Goal: Task Accomplishment & Management: Complete application form

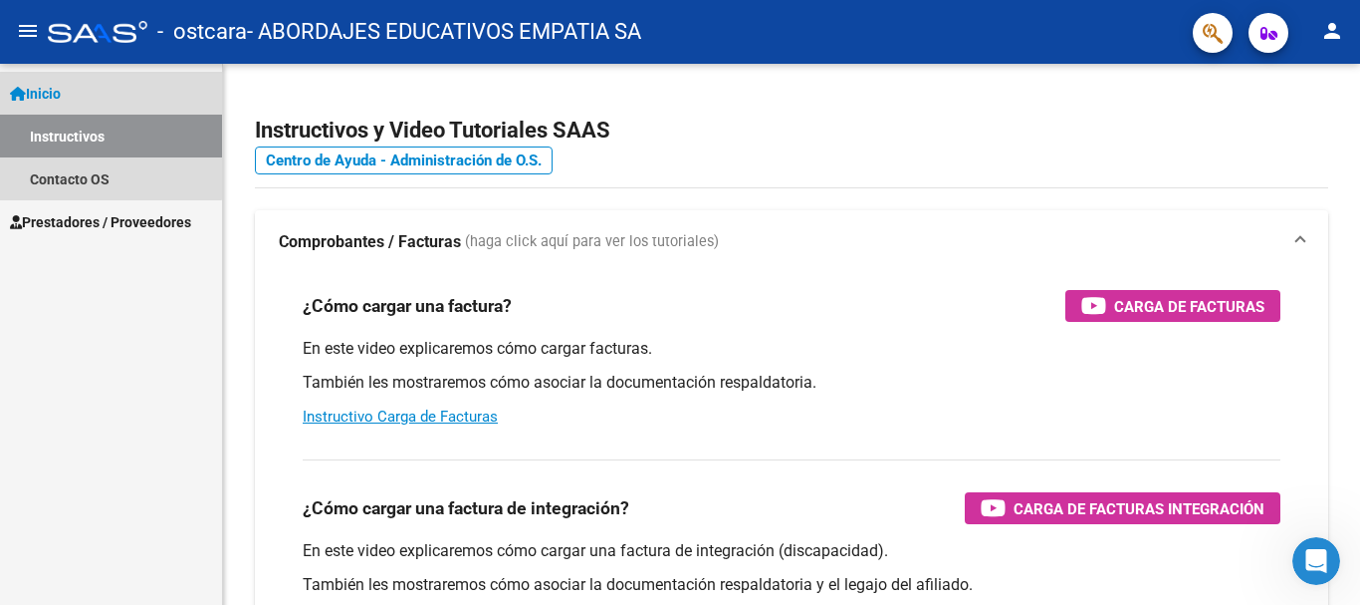
click at [61, 84] on span "Inicio" at bounding box center [35, 94] width 51 height 22
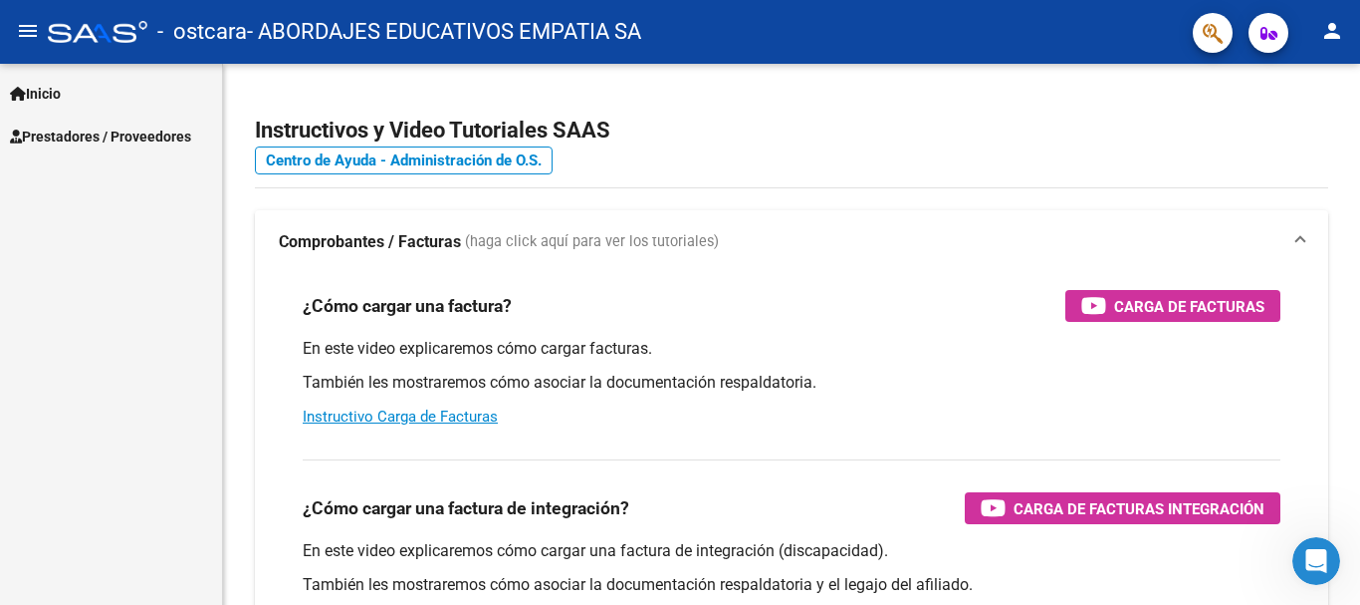
click at [84, 128] on span "Prestadores / Proveedores" at bounding box center [100, 136] width 181 height 22
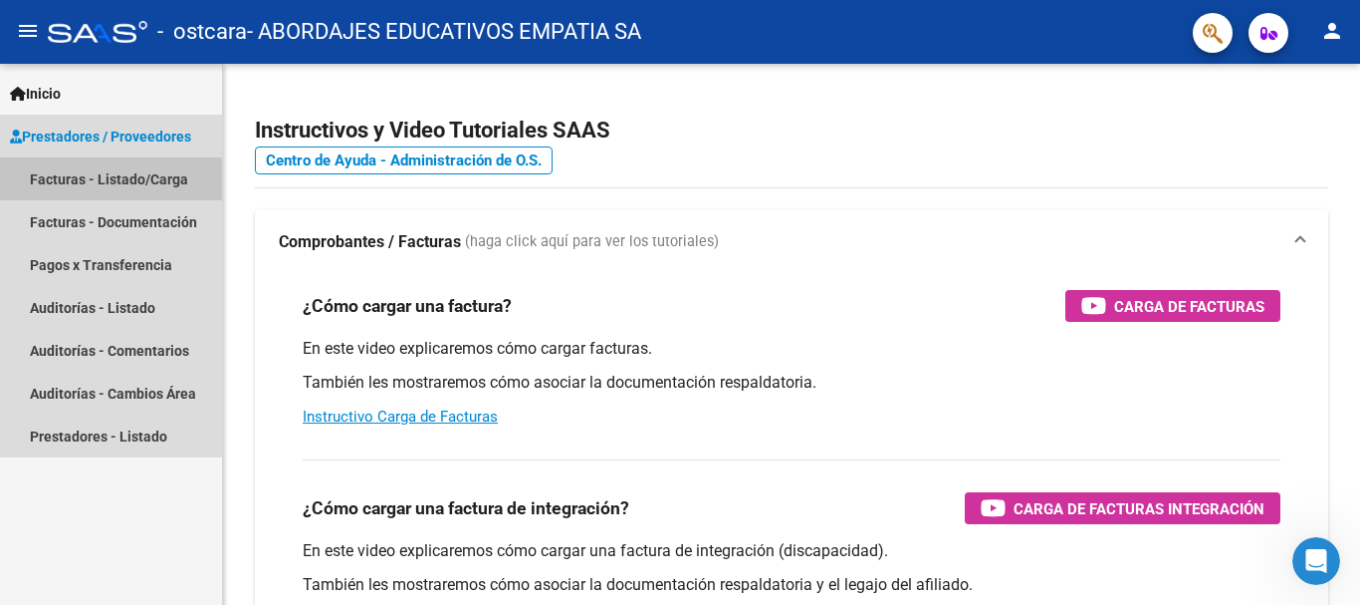
click at [97, 182] on link "Facturas - Listado/Carga" at bounding box center [111, 178] width 222 height 43
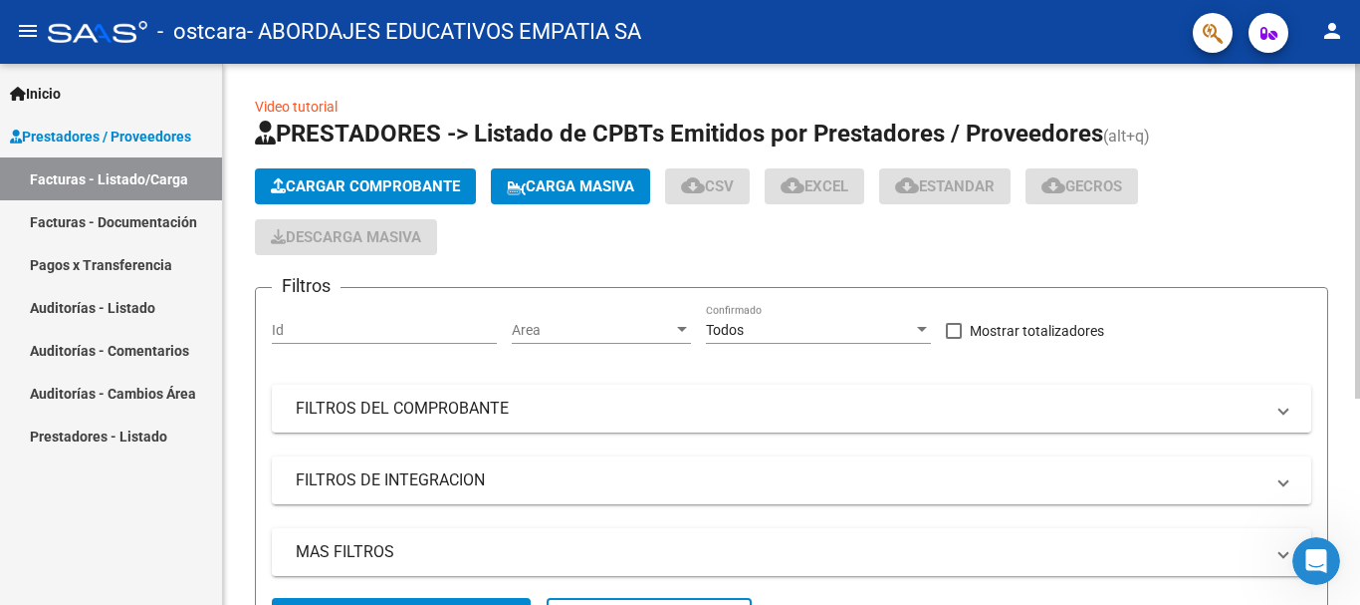
click at [379, 182] on span "Cargar Comprobante" at bounding box center [365, 186] width 189 height 18
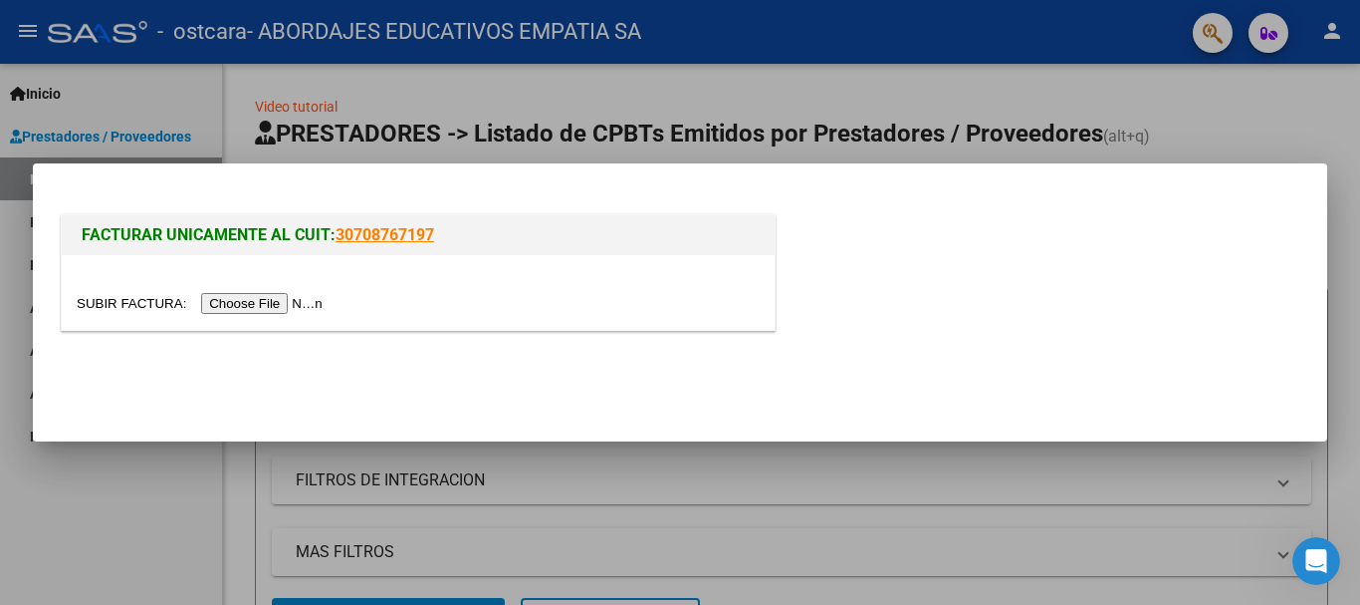
click at [246, 296] on input "file" at bounding box center [203, 303] width 252 height 21
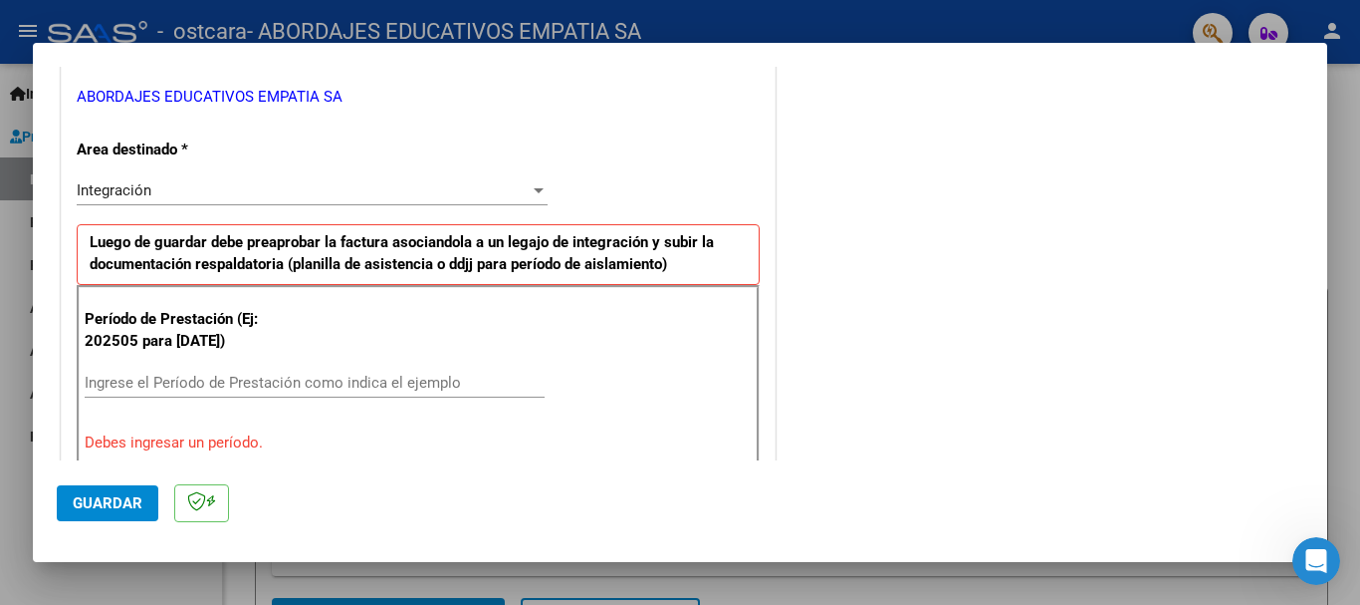
scroll to position [498, 0]
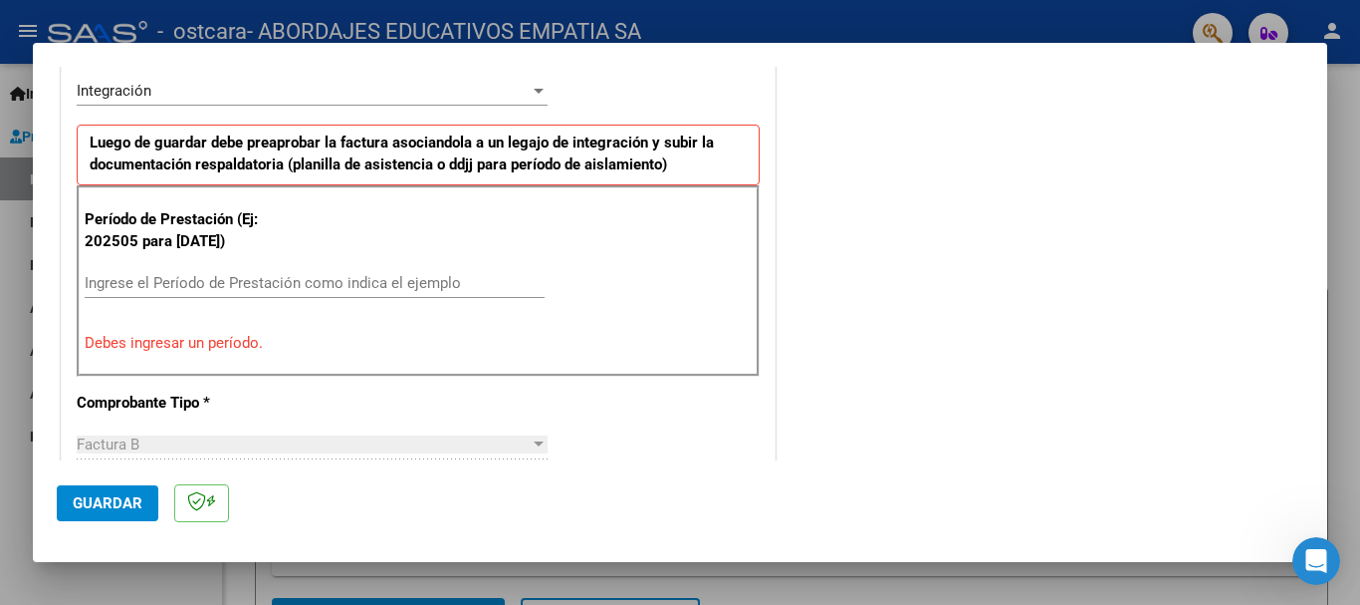
click at [122, 289] on input "Ingrese el Período de Prestación como indica el ejemplo" at bounding box center [315, 283] width 460 height 18
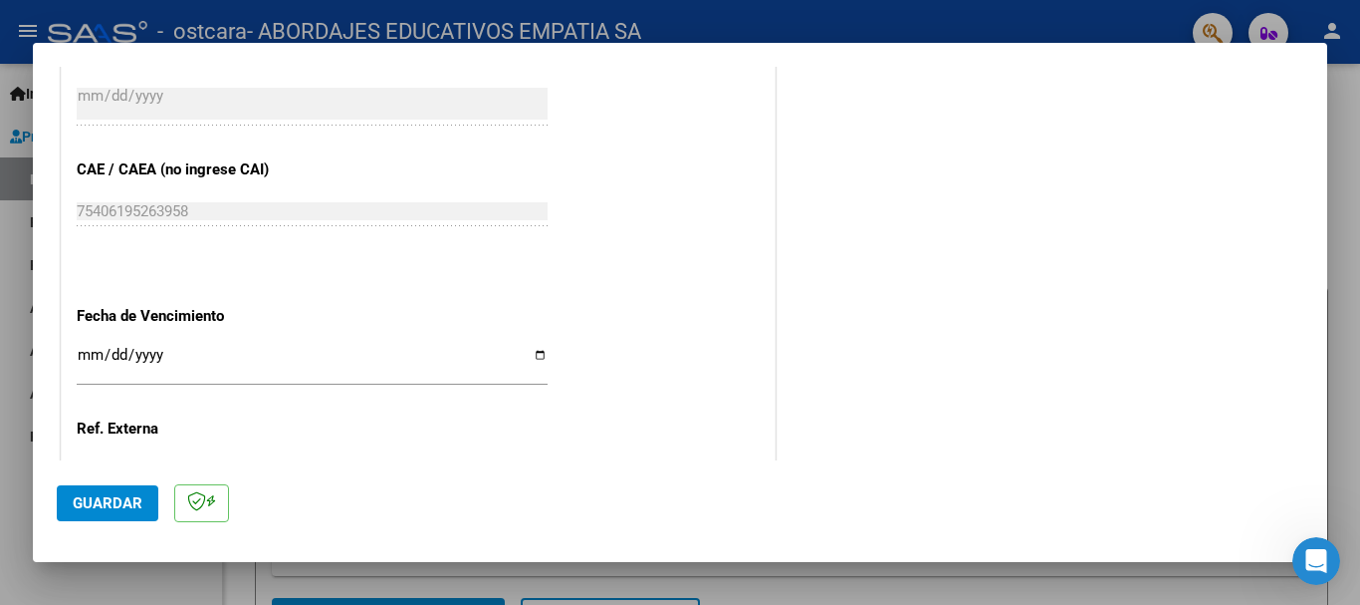
scroll to position [1359, 0]
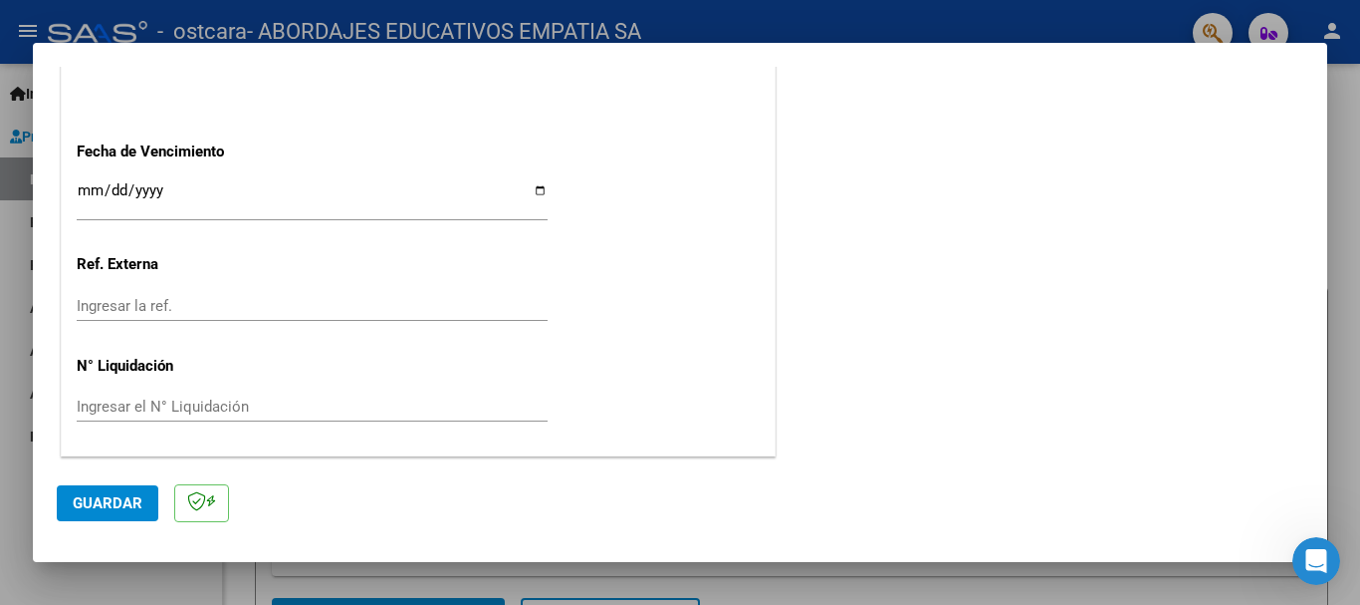
type input "202509"
click at [540, 194] on input "Ingresar la fecha" at bounding box center [312, 198] width 471 height 32
type input "[DATE]"
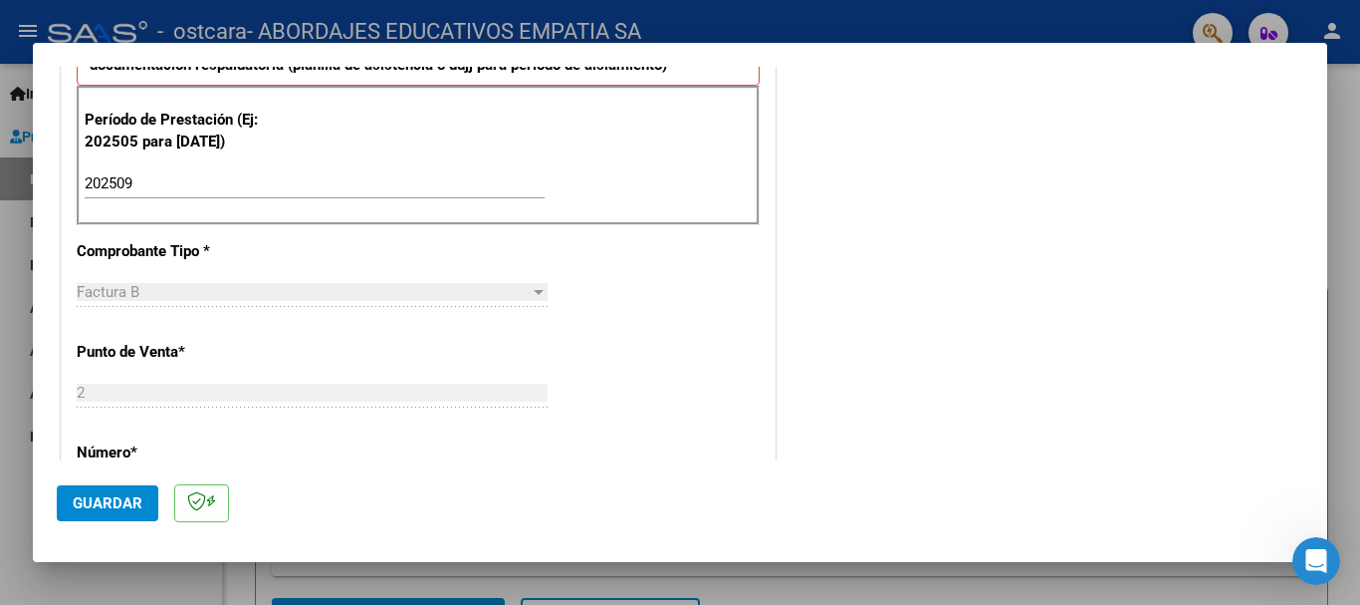
scroll to position [1195, 0]
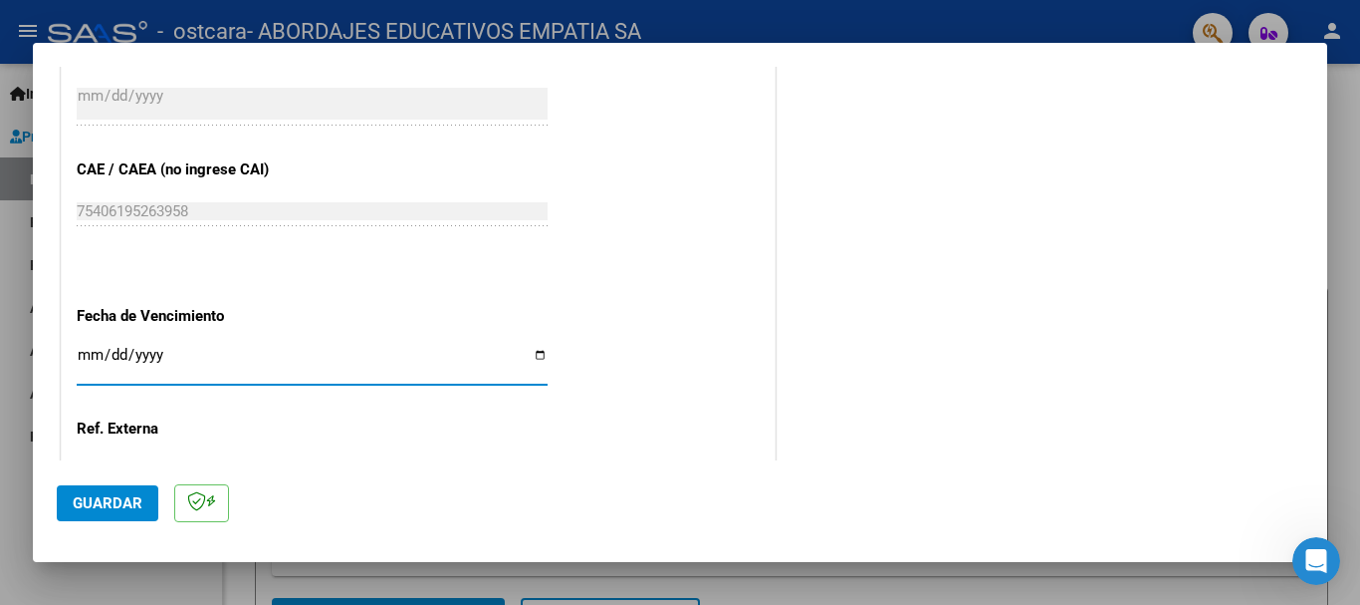
click at [93, 505] on span "Guardar" at bounding box center [108, 503] width 70 height 18
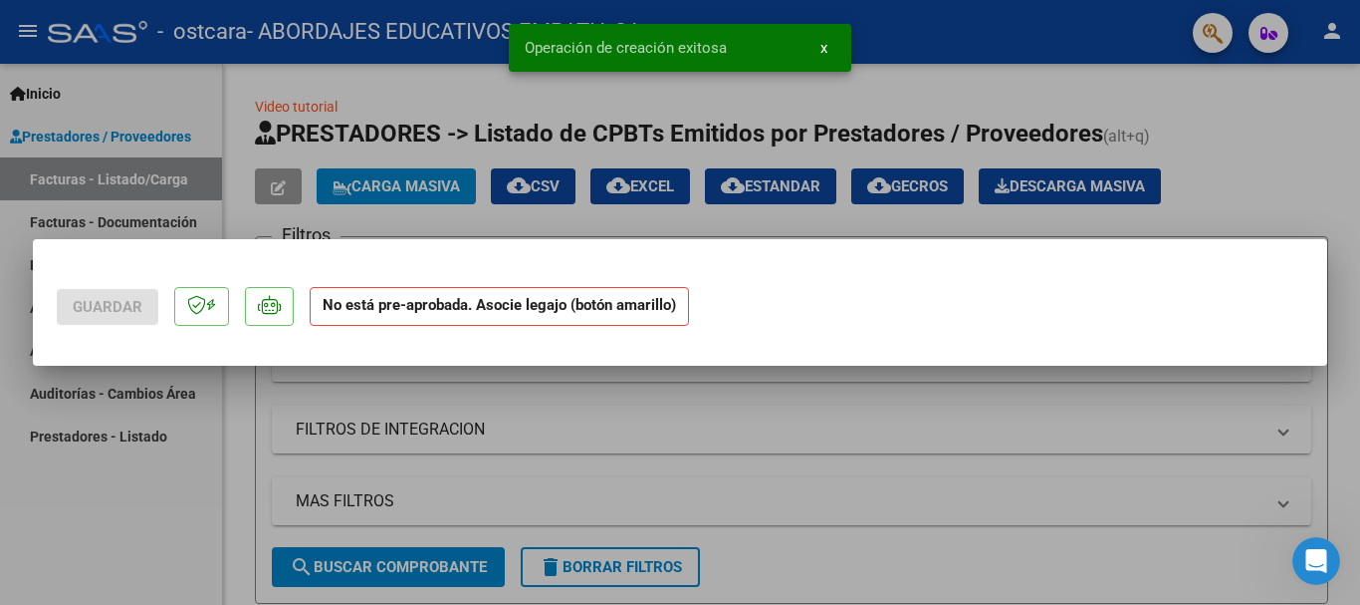
scroll to position [0, 0]
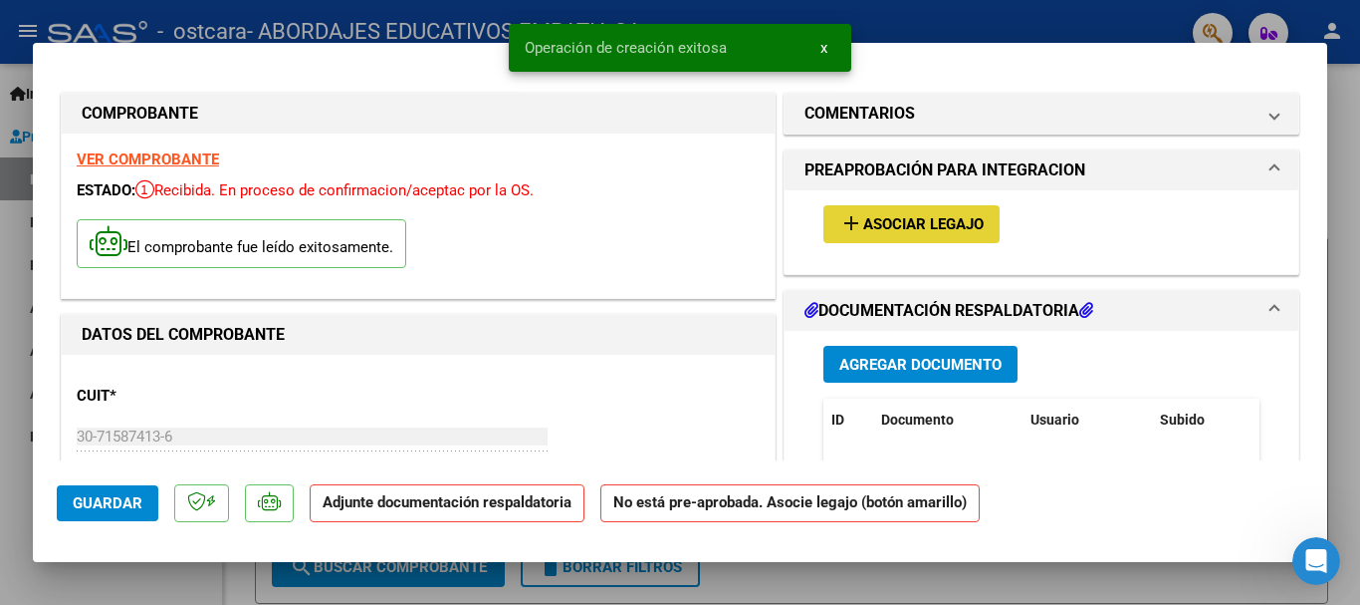
click at [910, 220] on span "Asociar Legajo" at bounding box center [923, 225] width 121 height 18
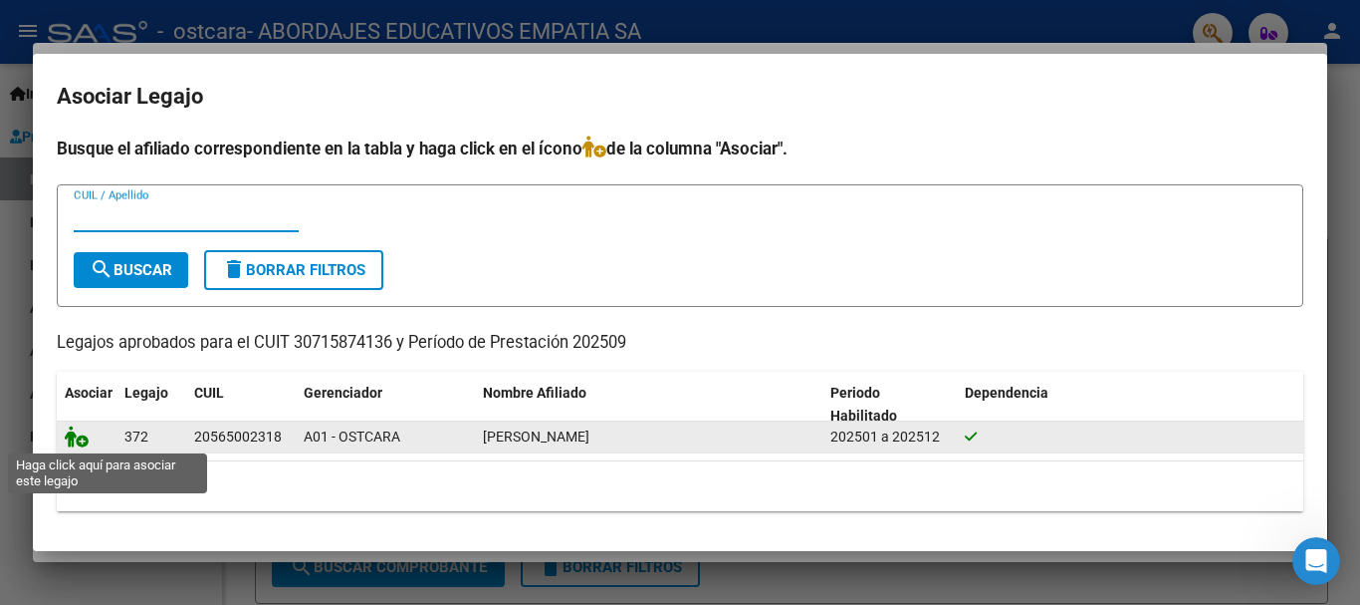
click at [69, 435] on icon at bounding box center [77, 436] width 24 height 22
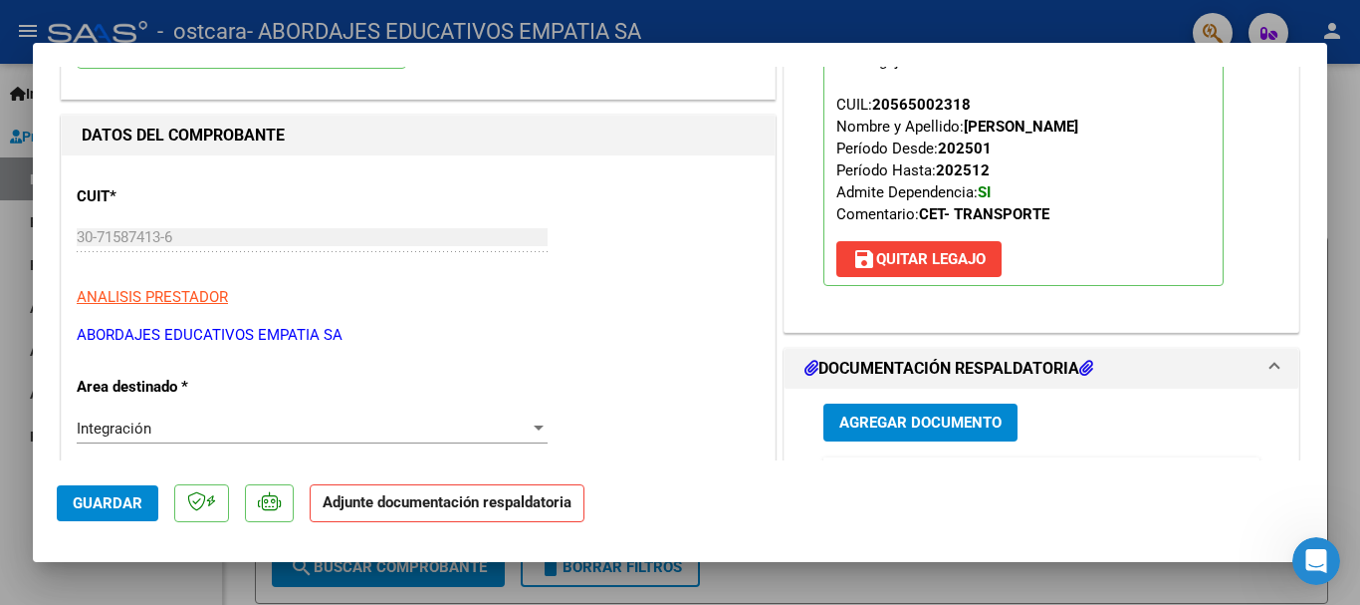
scroll to position [398, 0]
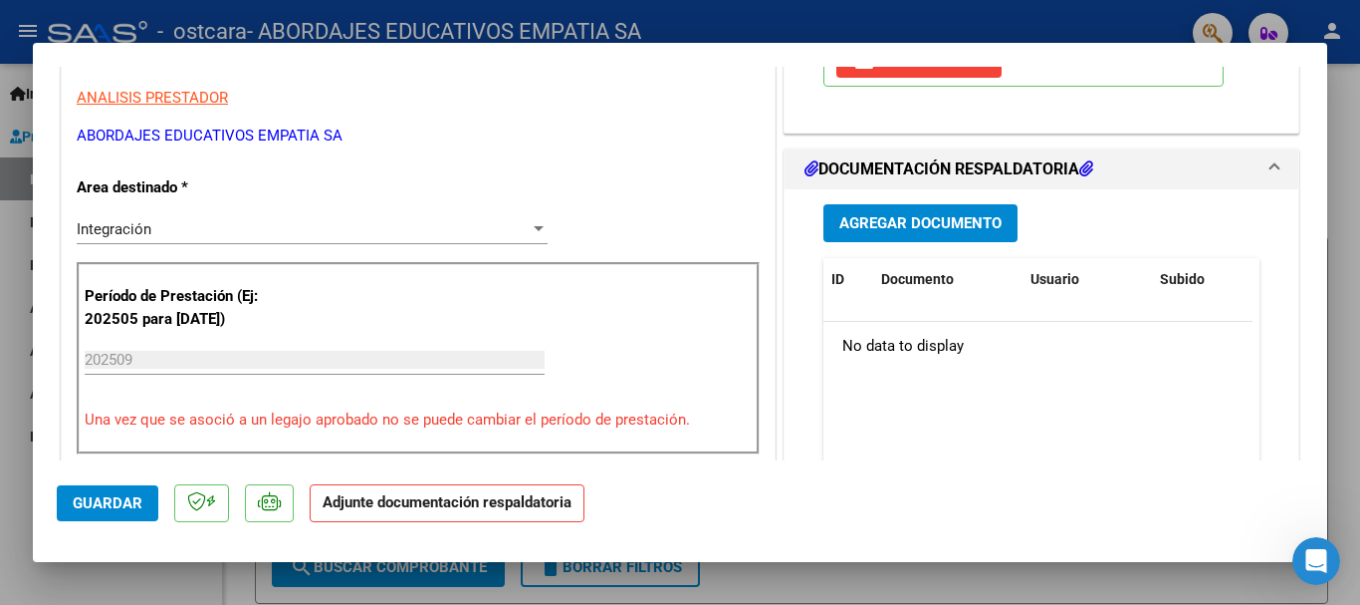
click at [889, 222] on span "Agregar Documento" at bounding box center [921, 224] width 162 height 18
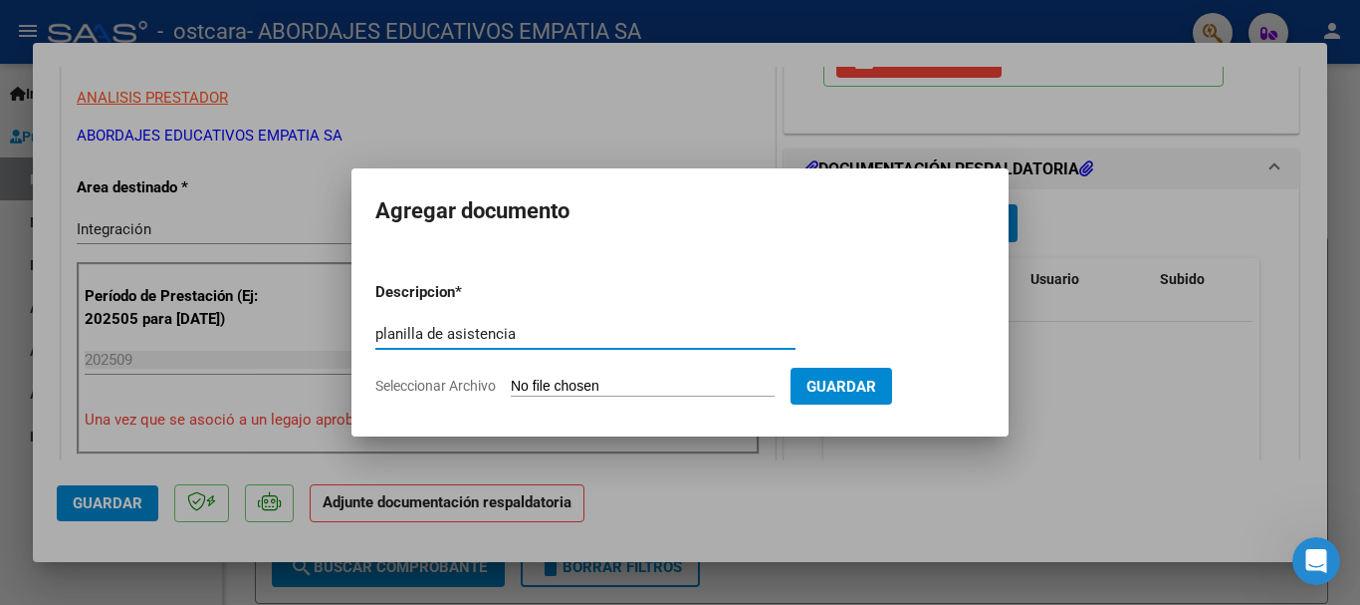
type input "planilla de asistencia"
click at [521, 392] on input "Seleccionar Archivo" at bounding box center [643, 386] width 264 height 19
type input "C:\fakepath\PLANILLA DE ASISTENCIA- 30715874136_06_ 0002-00005838.pdf"
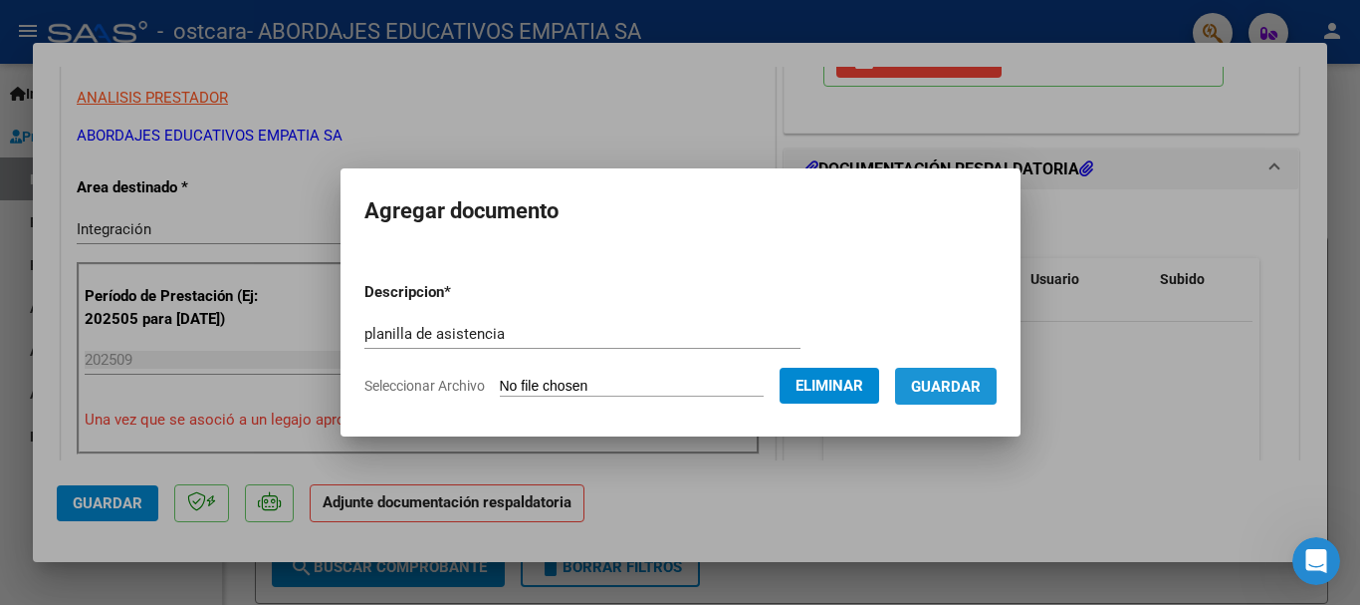
click at [980, 387] on span "Guardar" at bounding box center [946, 386] width 70 height 18
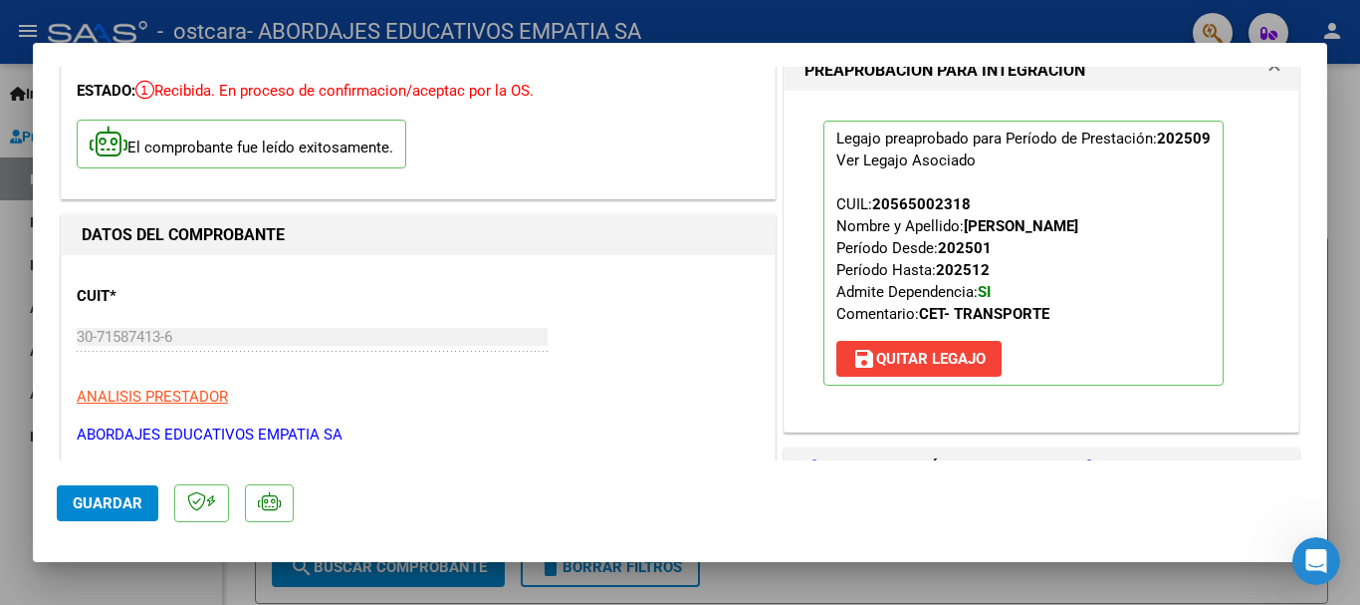
scroll to position [498, 0]
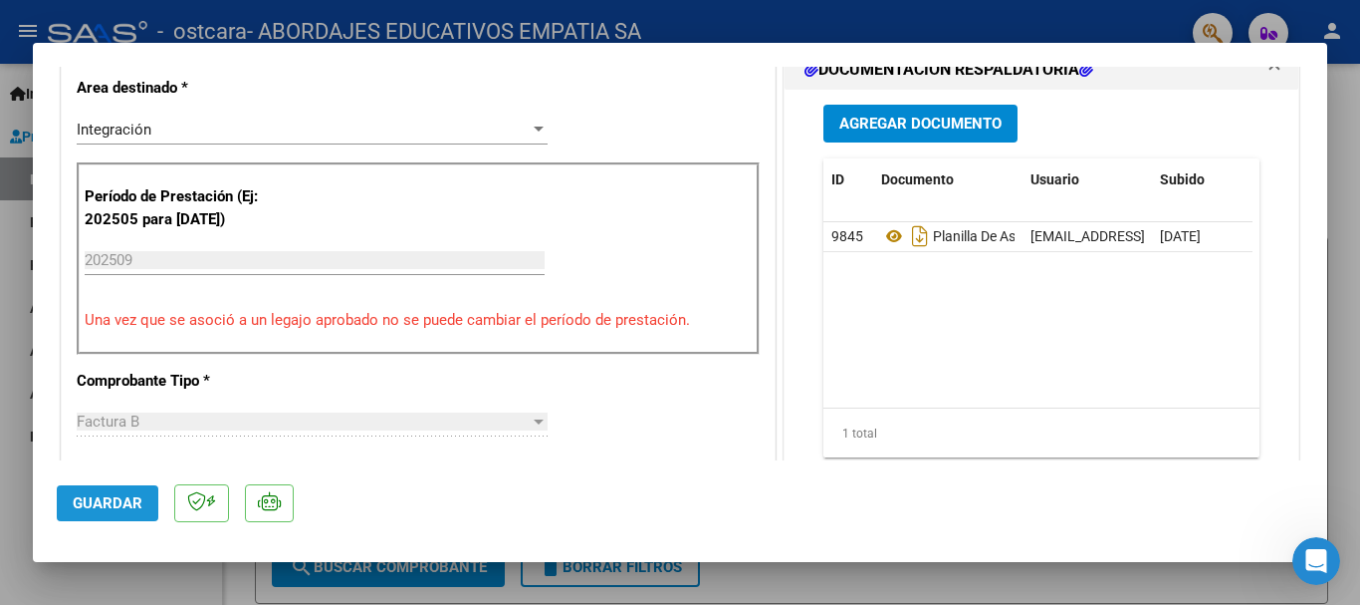
click at [107, 498] on span "Guardar" at bounding box center [108, 503] width 70 height 18
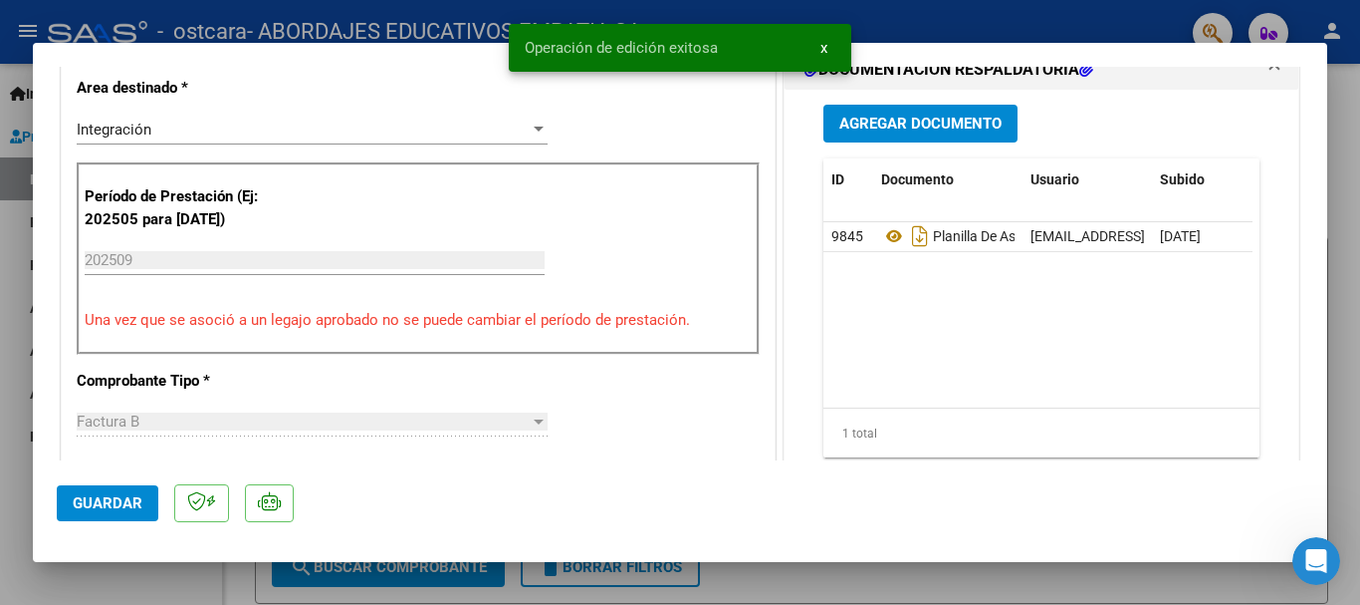
click at [1349, 194] on div at bounding box center [680, 302] width 1360 height 605
type input "$ 0,00"
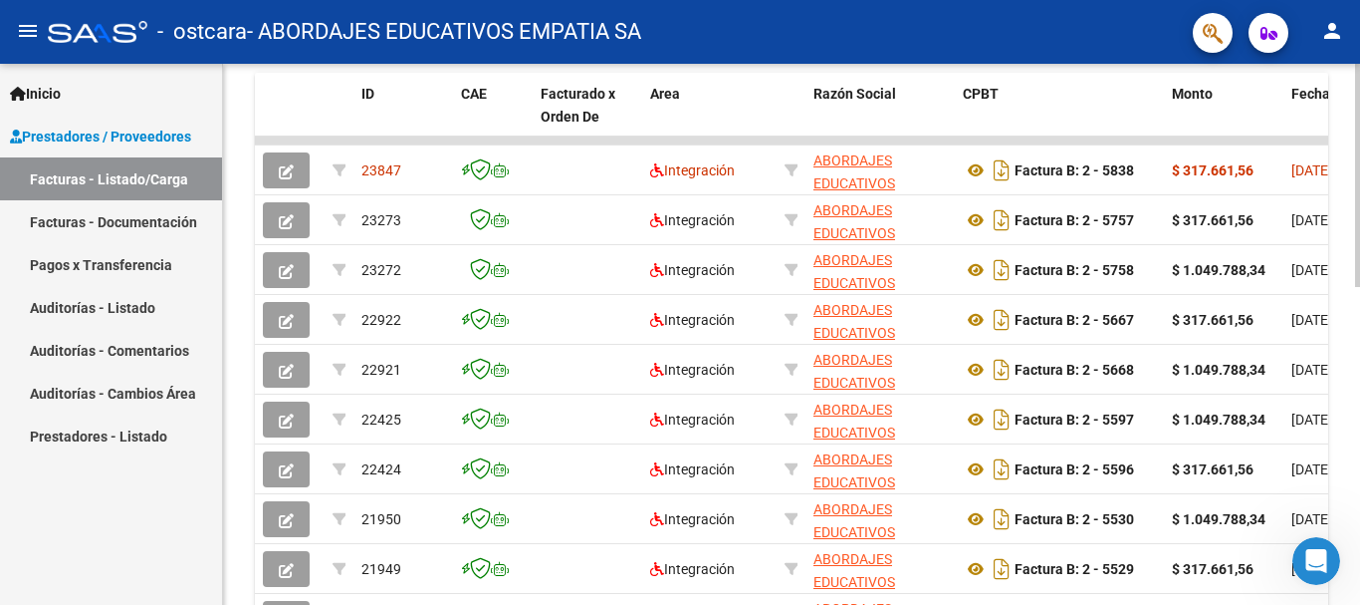
scroll to position [100, 0]
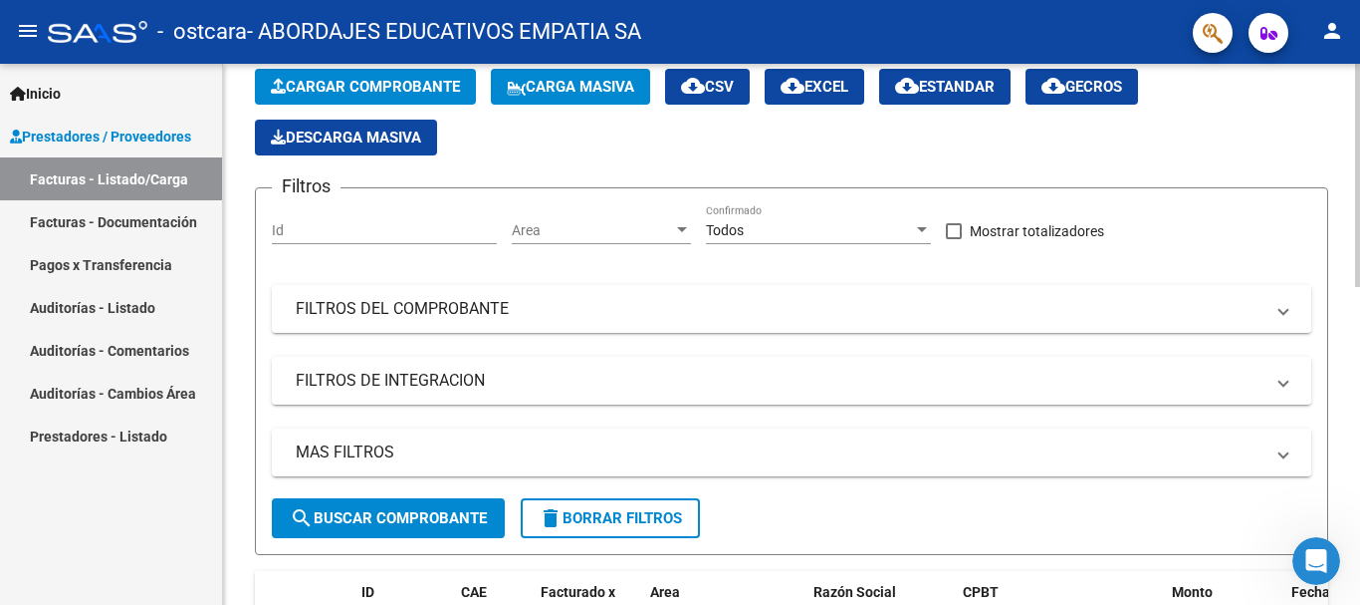
click at [372, 85] on span "Cargar Comprobante" at bounding box center [365, 87] width 189 height 18
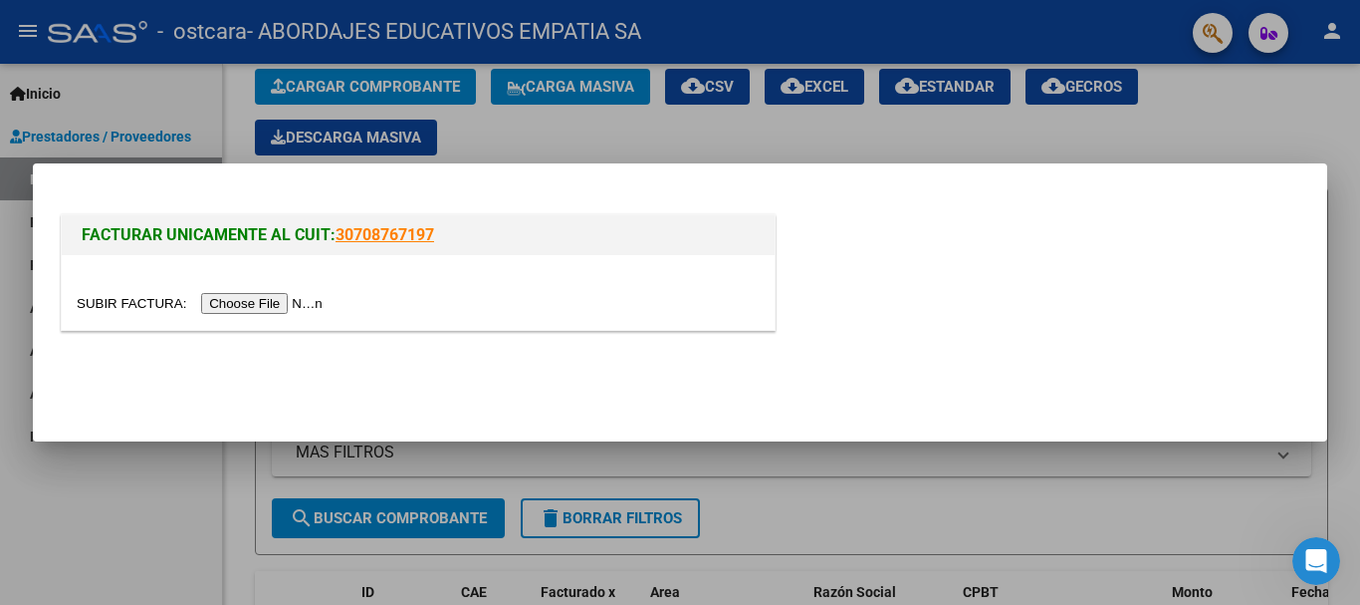
click at [312, 304] on input "file" at bounding box center [203, 303] width 252 height 21
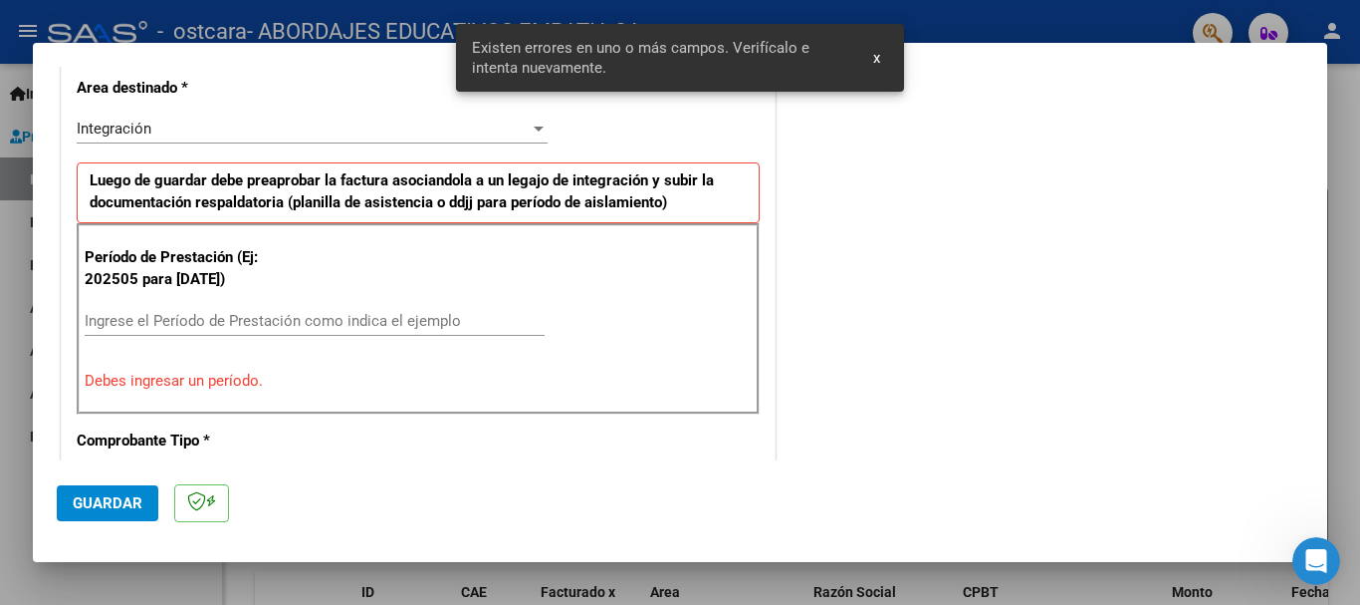
scroll to position [659, 0]
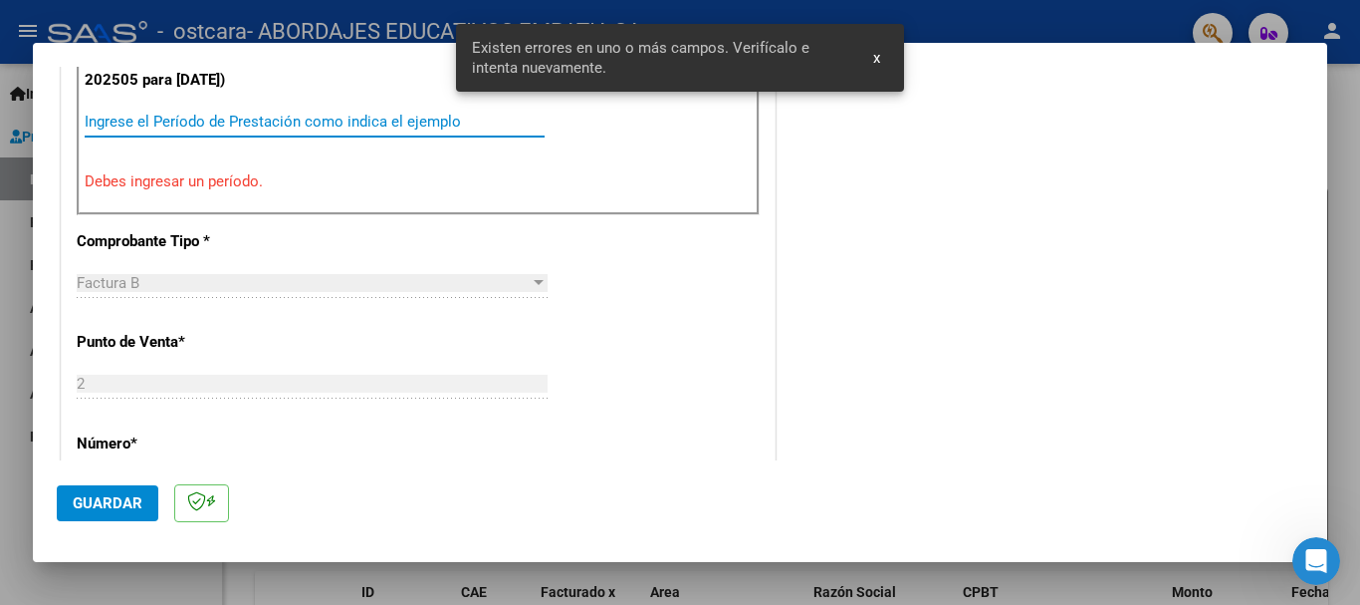
click at [111, 122] on input "Ingrese el Período de Prestación como indica el ejemplo" at bounding box center [315, 122] width 460 height 18
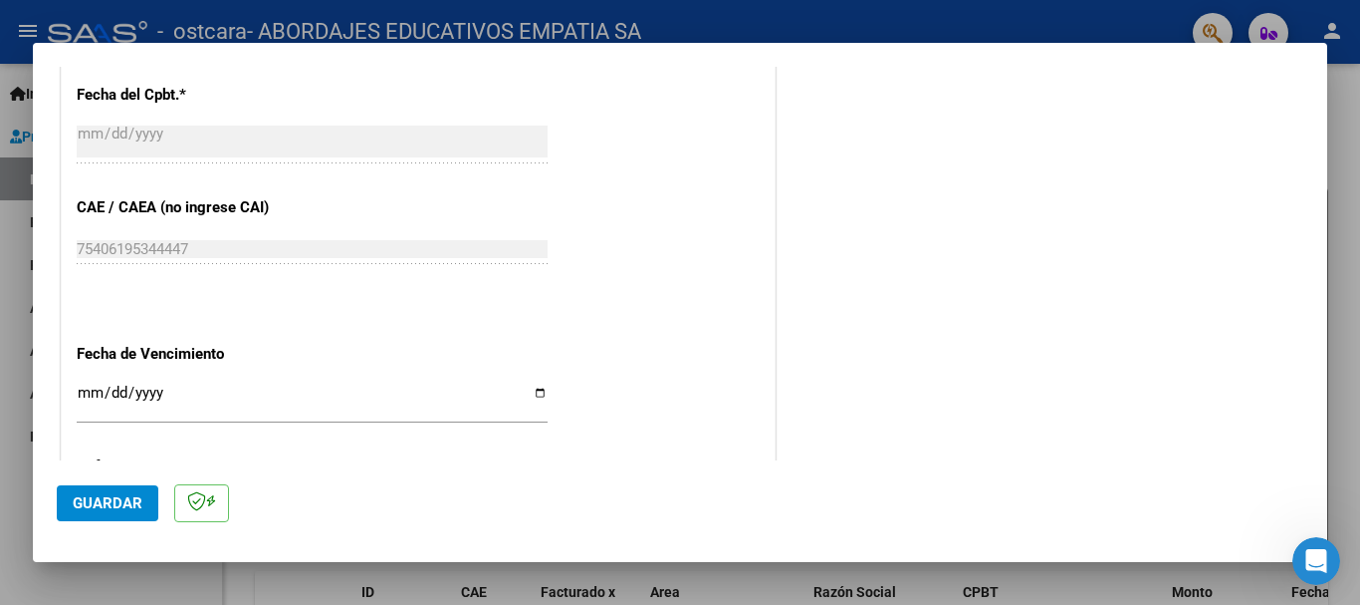
scroll to position [1257, 0]
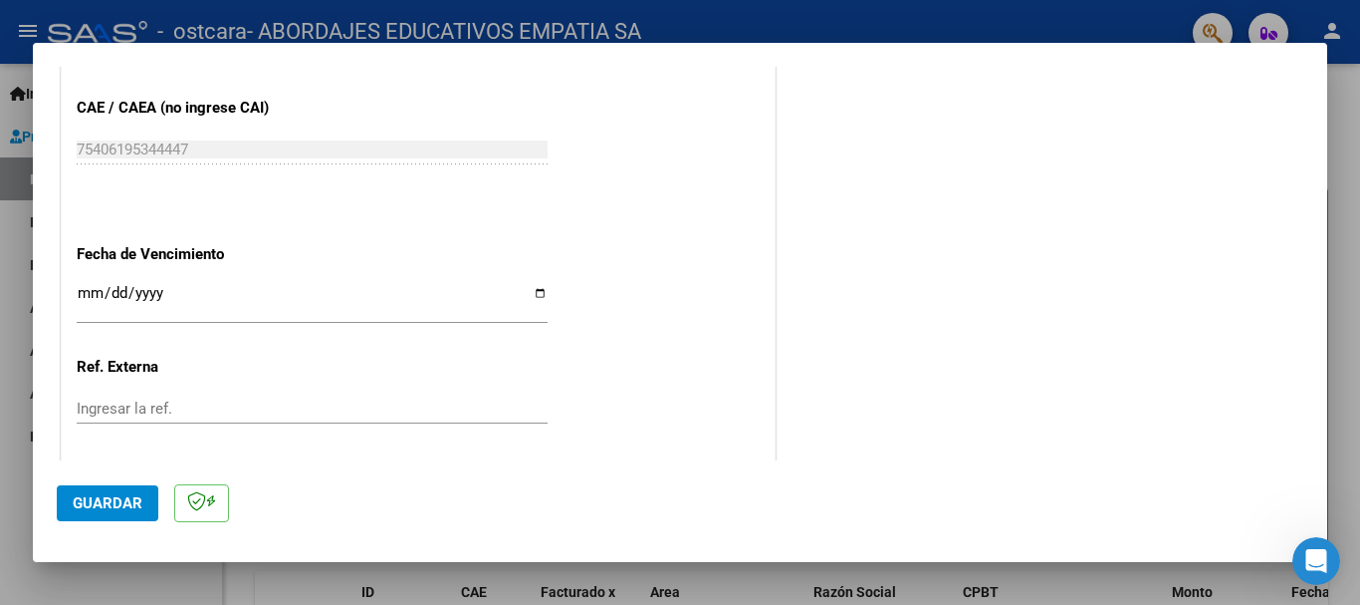
type input "202509"
click at [530, 285] on input "Ingresar la fecha" at bounding box center [312, 301] width 471 height 32
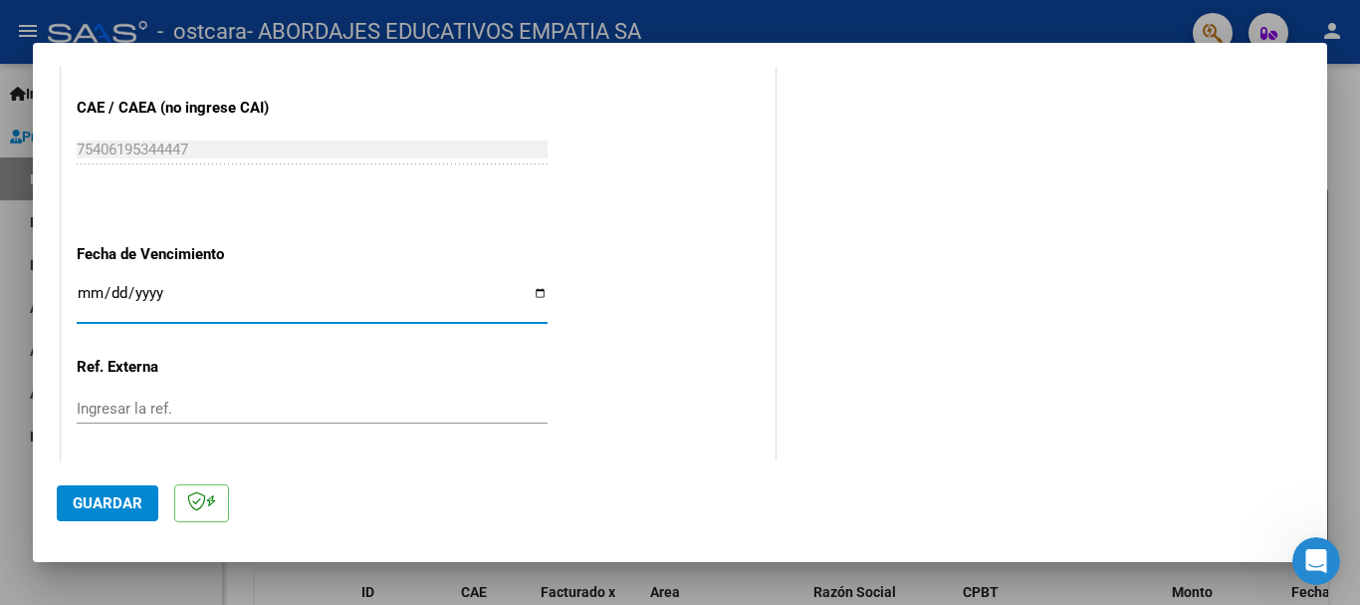
click at [530, 285] on input "Ingresar la fecha" at bounding box center [312, 301] width 471 height 32
click at [529, 300] on input "[DATE]" at bounding box center [312, 301] width 471 height 32
type input "[DATE]"
click at [112, 505] on span "Guardar" at bounding box center [108, 503] width 70 height 18
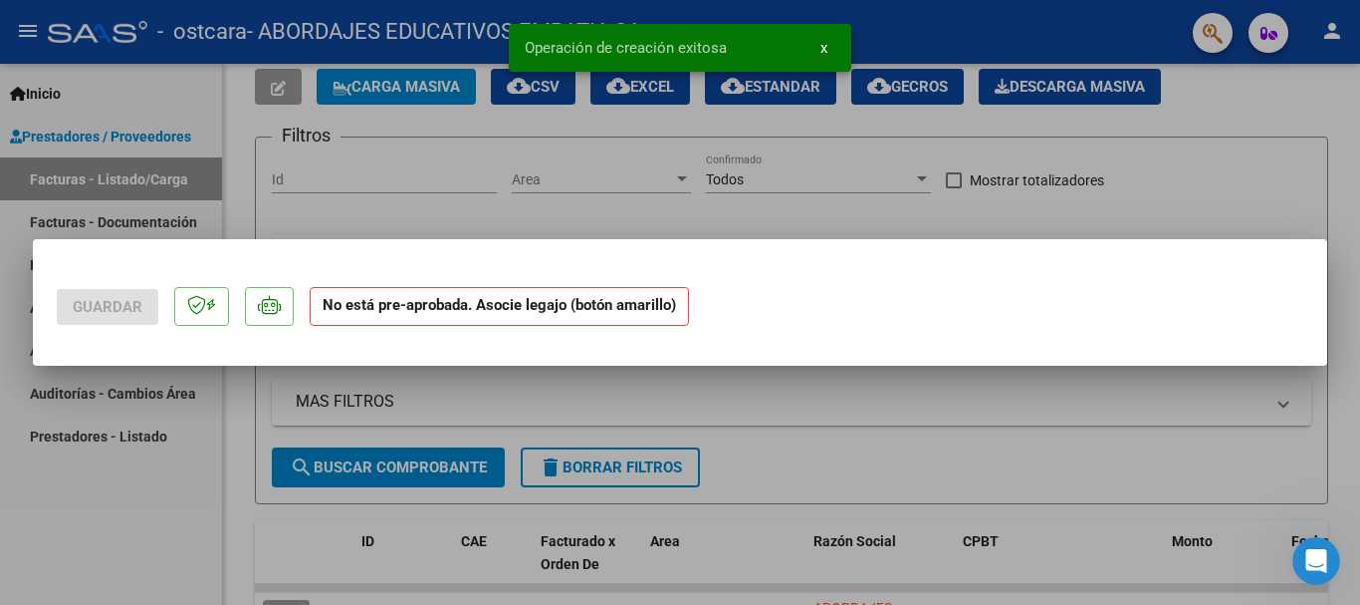
scroll to position [0, 0]
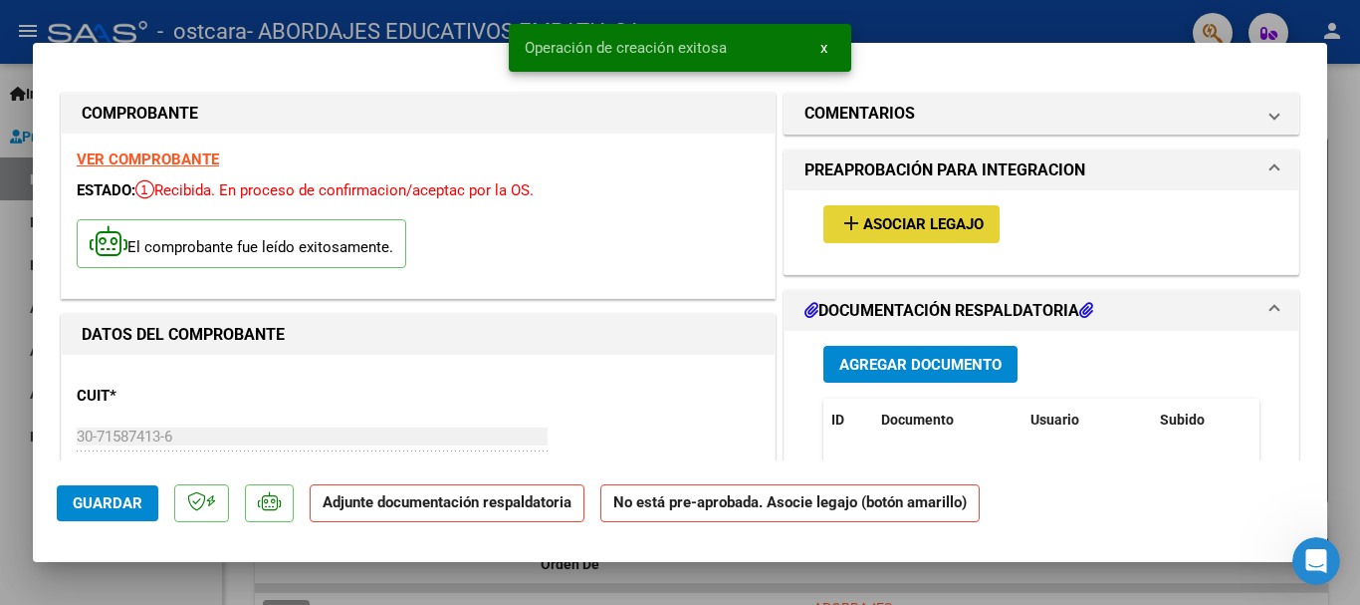
click at [887, 227] on span "Asociar Legajo" at bounding box center [923, 225] width 121 height 18
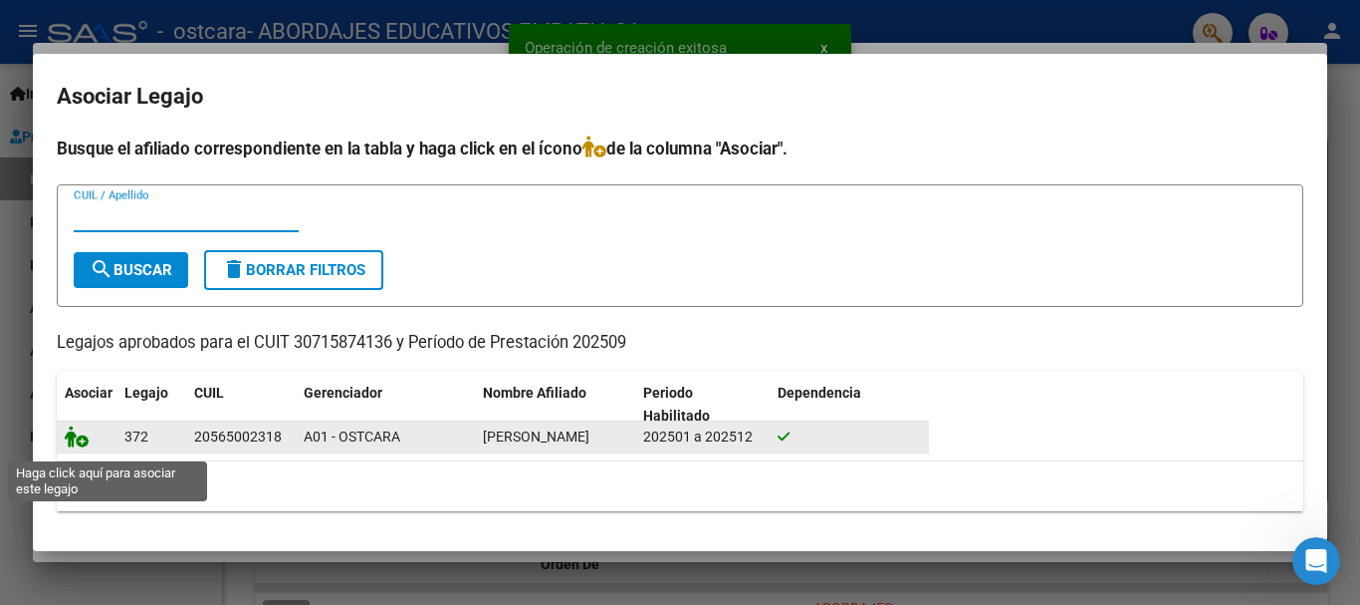
click at [79, 442] on icon at bounding box center [77, 436] width 24 height 22
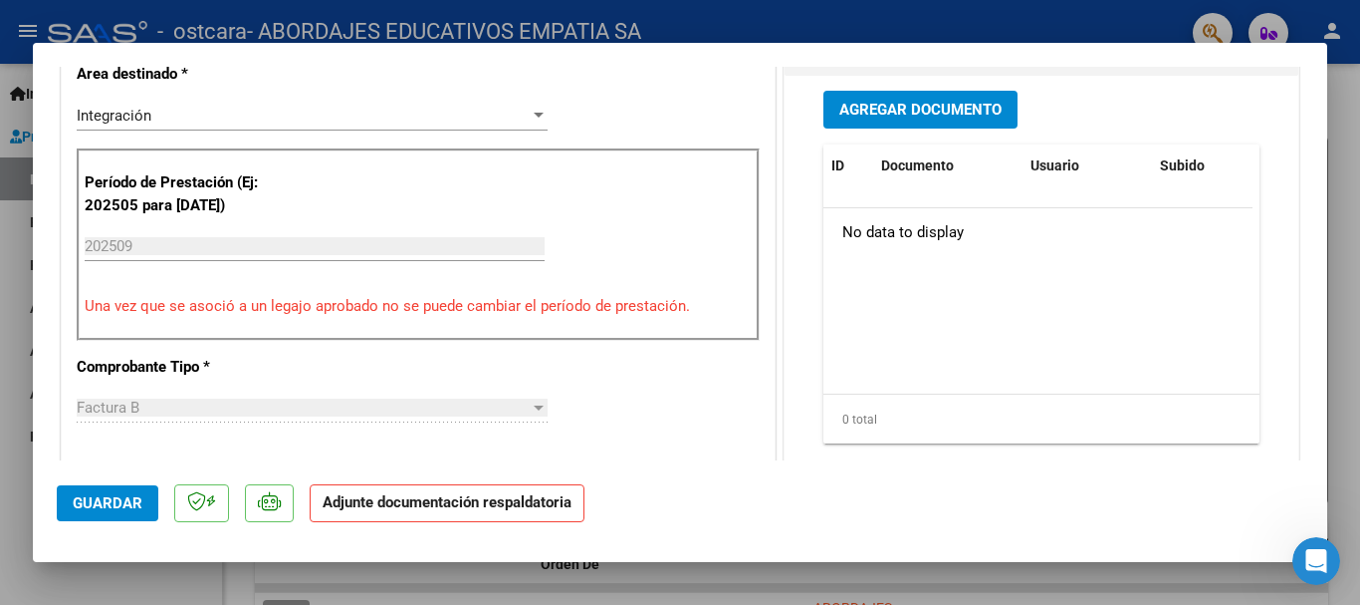
scroll to position [398, 0]
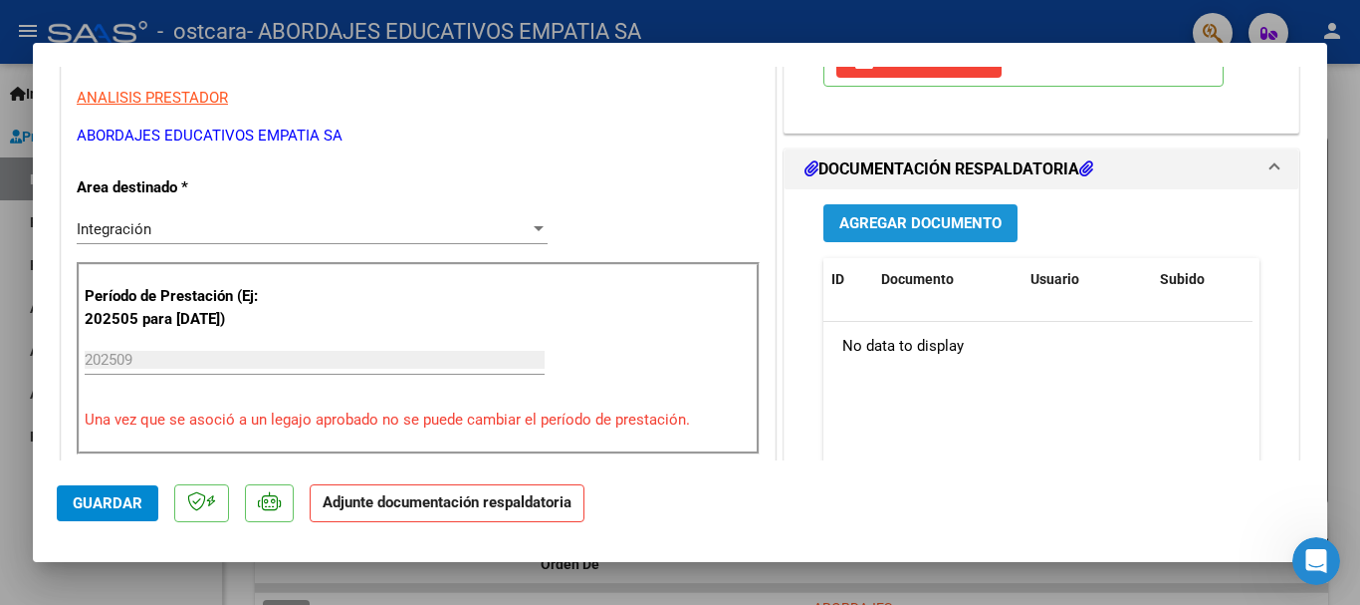
click at [855, 223] on span "Agregar Documento" at bounding box center [921, 224] width 162 height 18
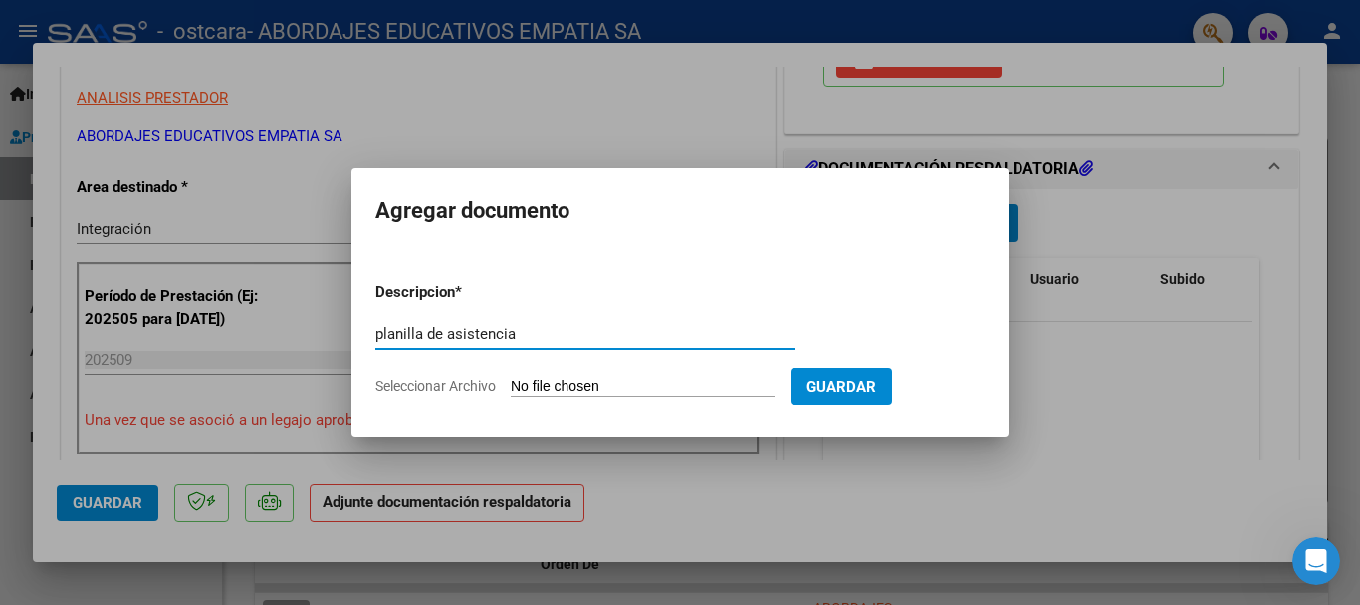
type input "planilla de asistencia"
click at [605, 387] on input "Seleccionar Archivo" at bounding box center [643, 386] width 264 height 19
type input "C:\fakepath\PLANILLA DE ASISTENCIA- 30715874136_06_ 0002-00005842.pdf"
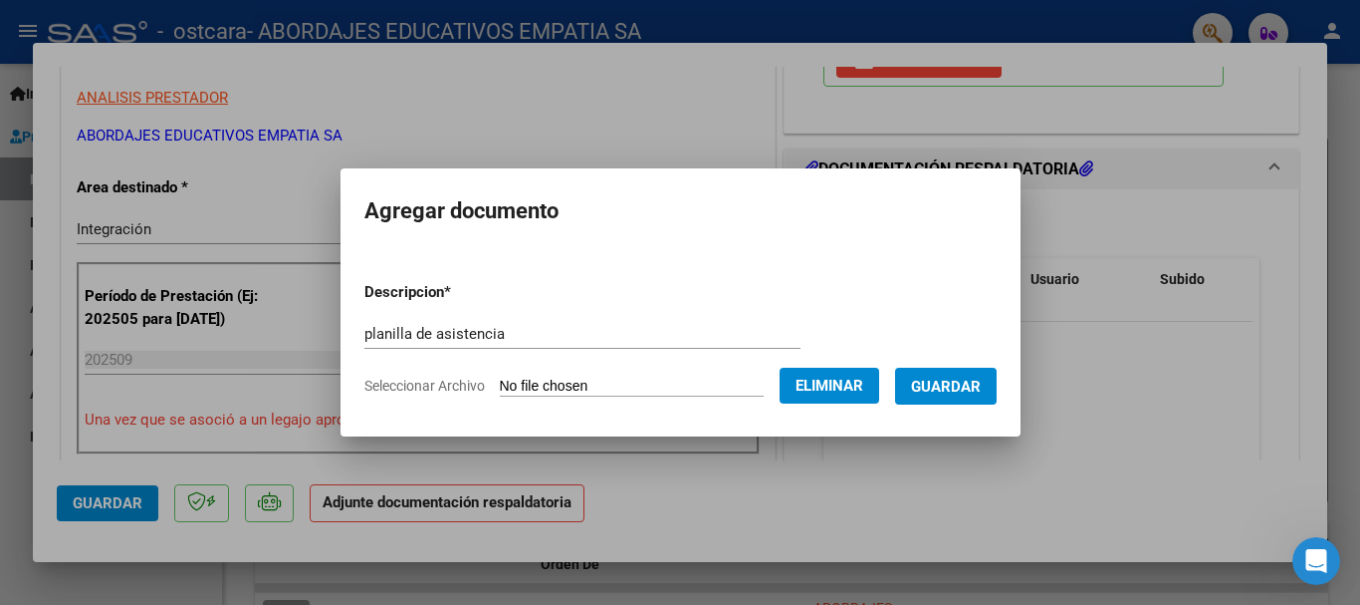
click at [977, 384] on span "Guardar" at bounding box center [946, 386] width 70 height 18
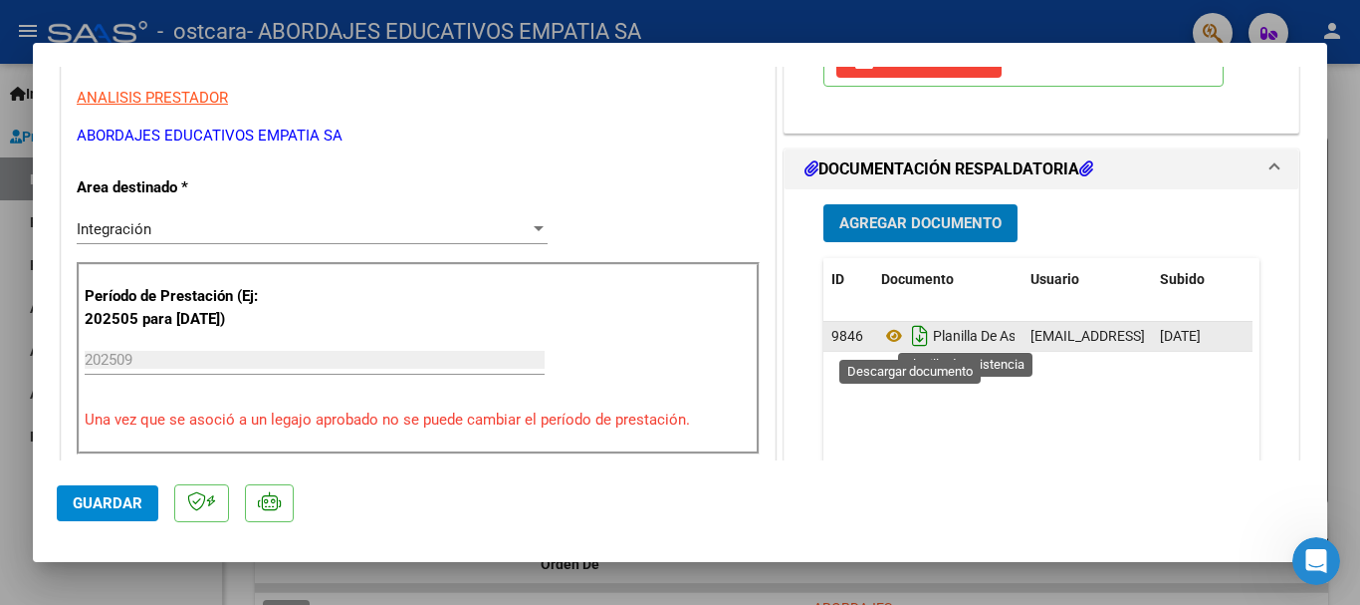
click at [910, 331] on icon "Descargar documento" at bounding box center [920, 336] width 26 height 32
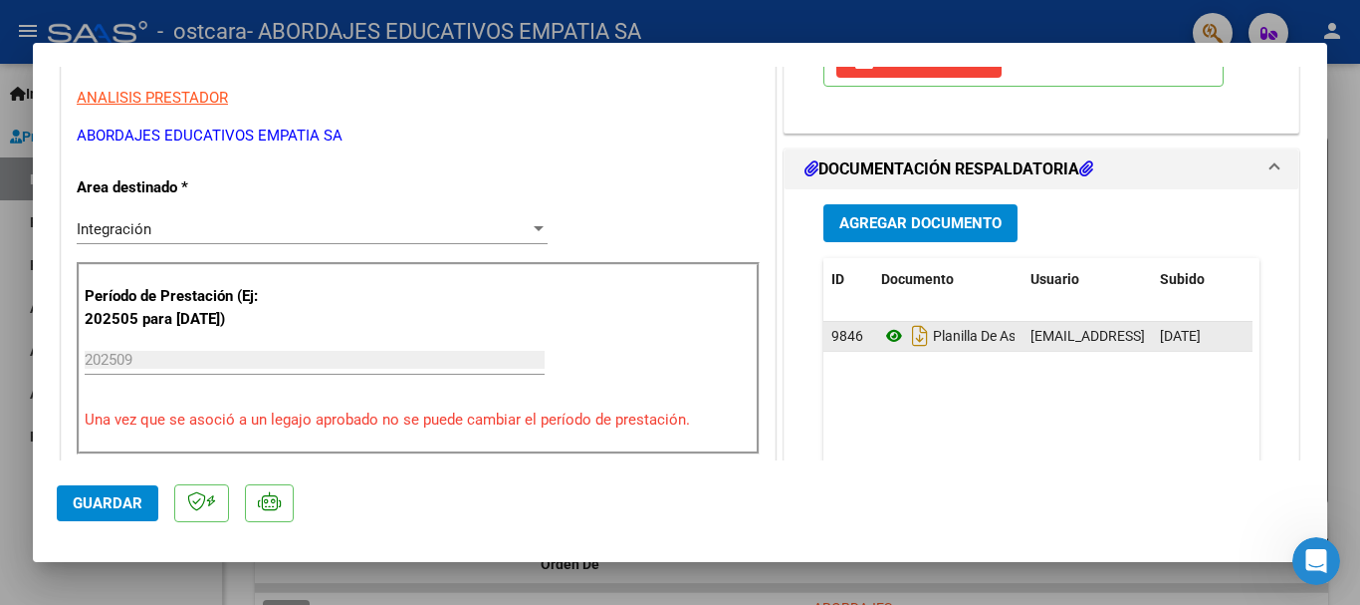
click at [883, 333] on icon at bounding box center [894, 336] width 26 height 24
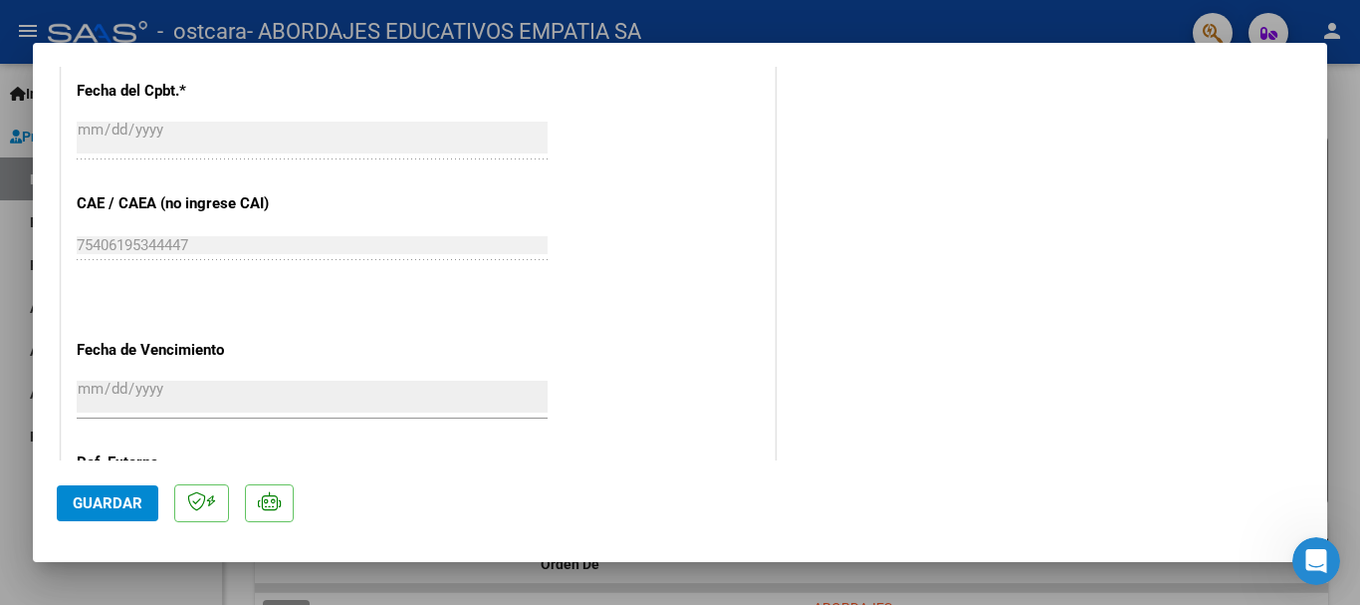
scroll to position [1195, 0]
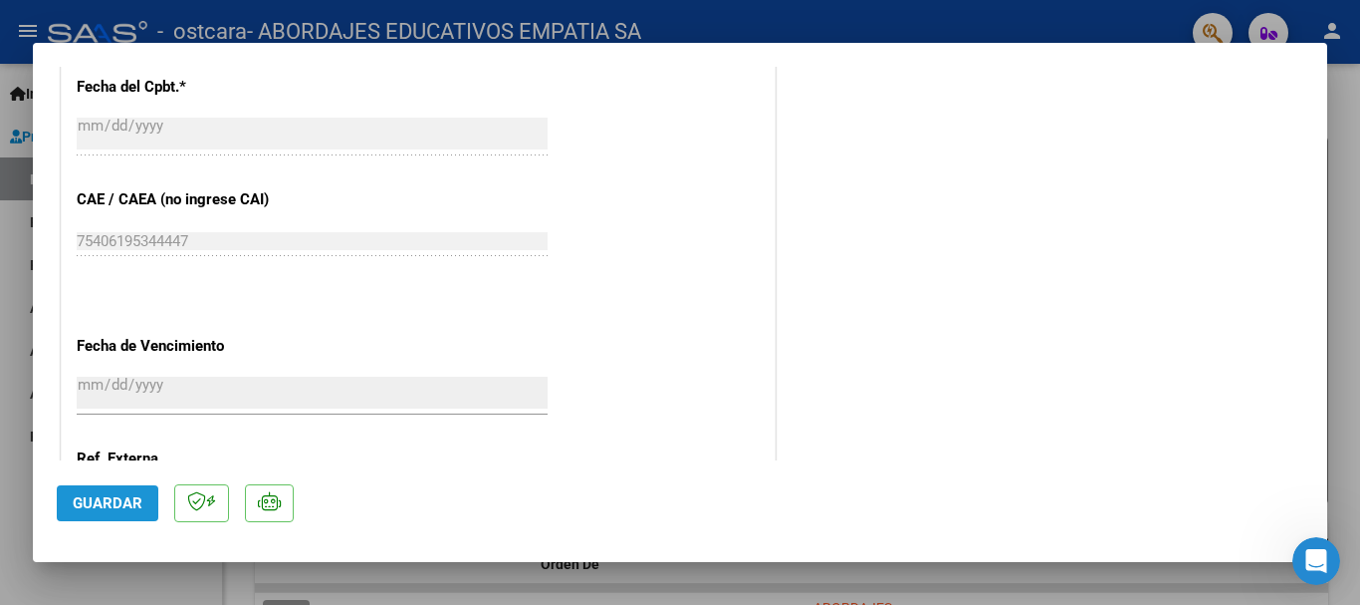
click at [120, 506] on span "Guardar" at bounding box center [108, 503] width 70 height 18
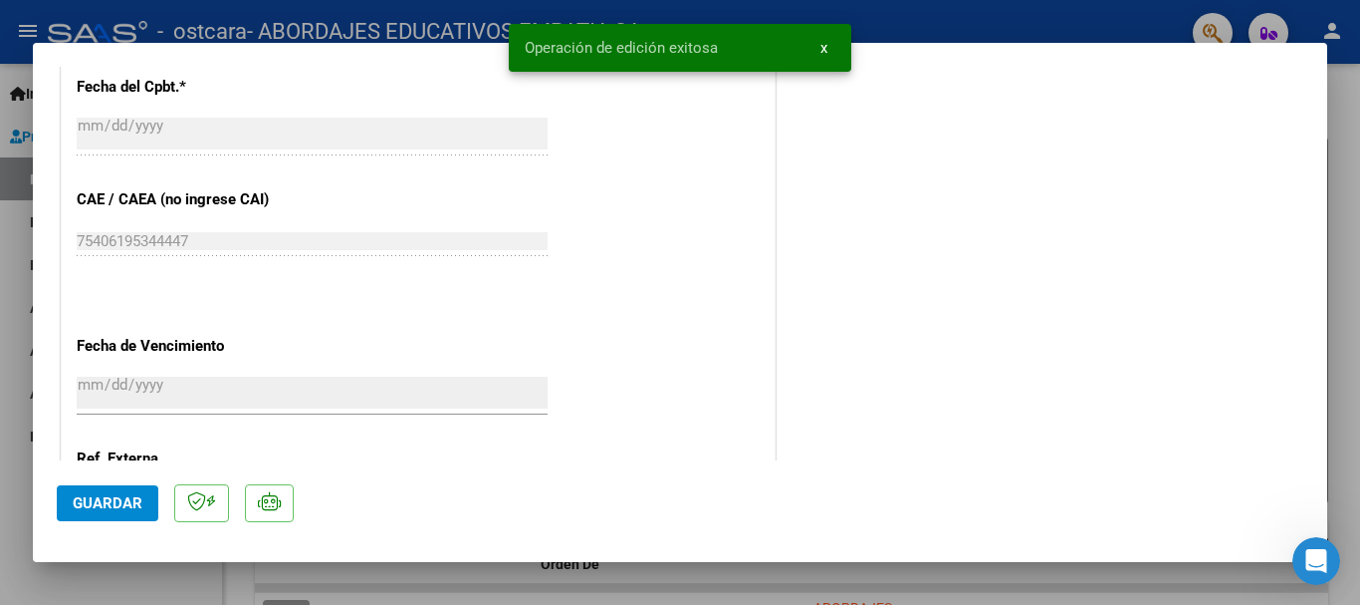
click at [1358, 153] on div at bounding box center [680, 302] width 1360 height 605
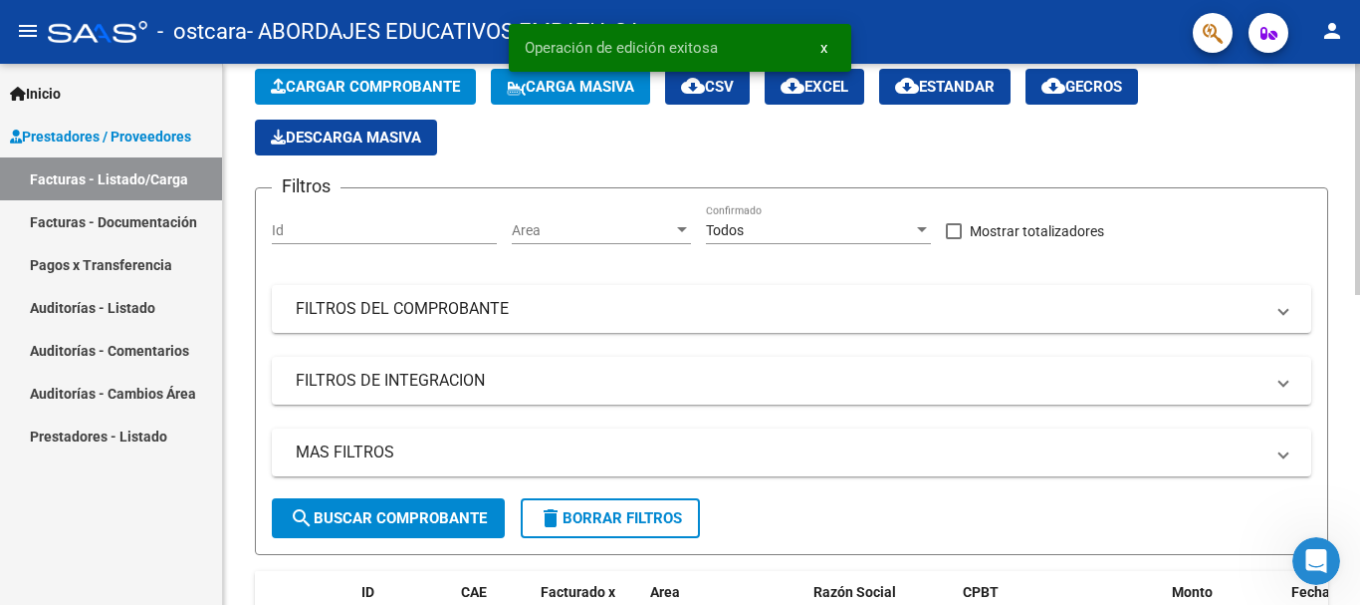
scroll to position [449, 0]
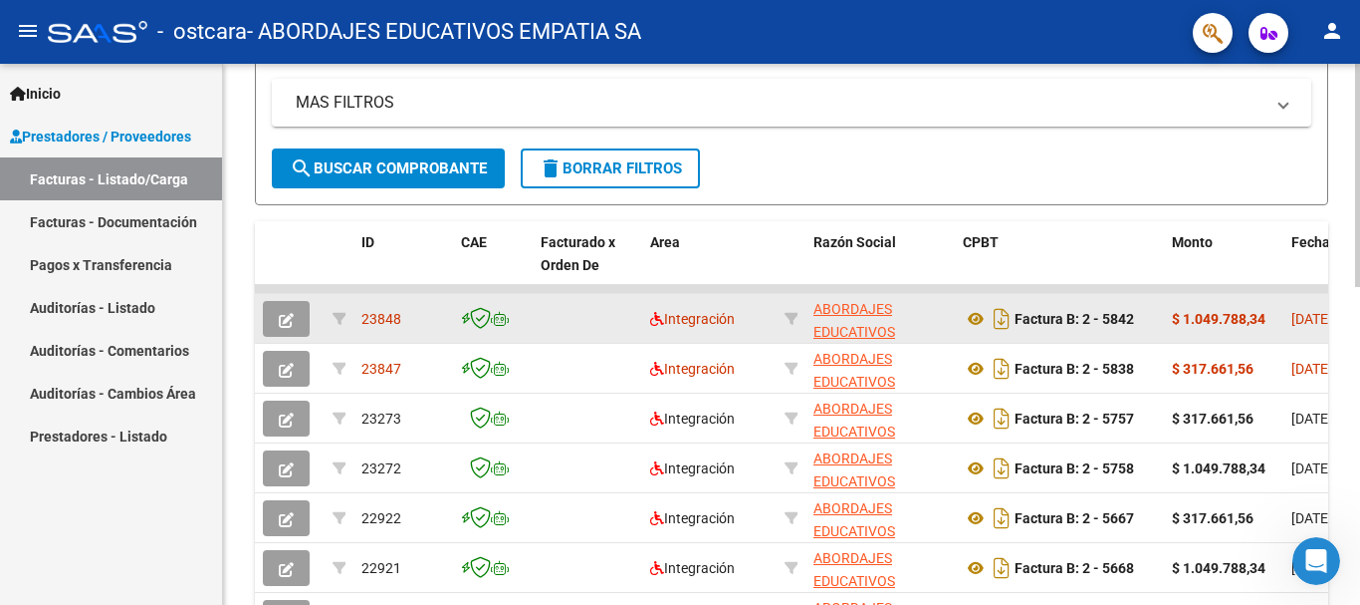
click at [932, 325] on app-link-go-to "ABORDAJES EDUCATIVOS EMPATIA SA" at bounding box center [880, 332] width 133 height 68
click at [911, 317] on app-link-go-to "ABORDAJES EDUCATIVOS EMPATIA SA" at bounding box center [880, 332] width 133 height 68
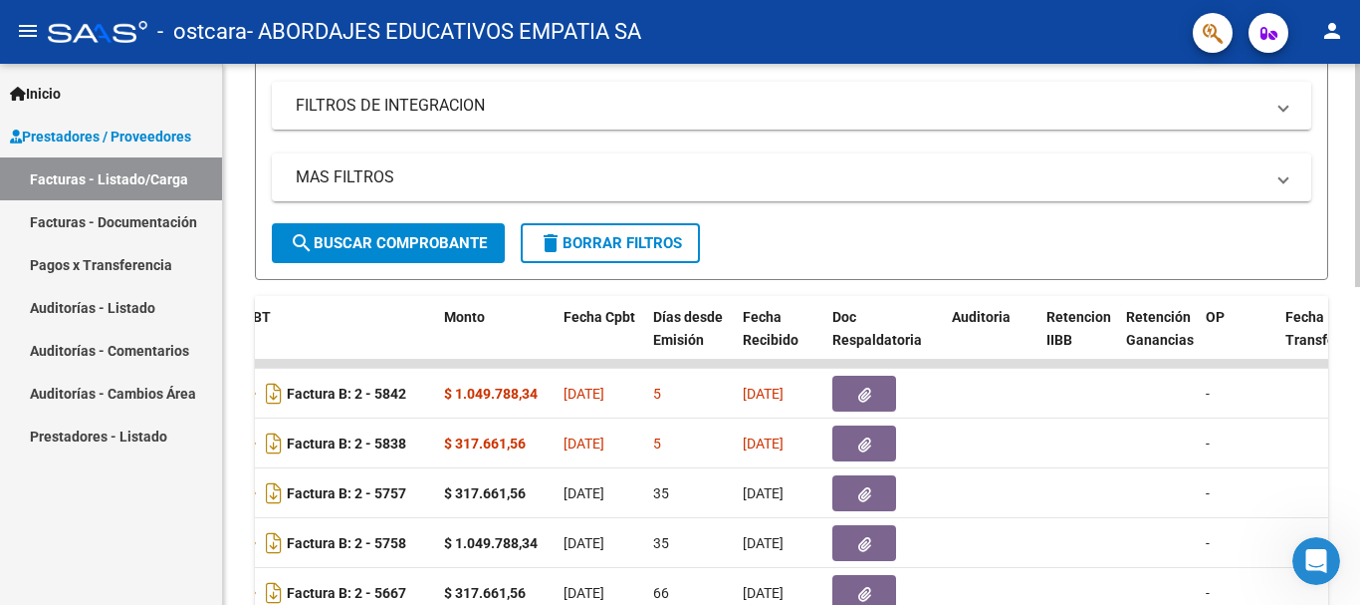
scroll to position [574, 0]
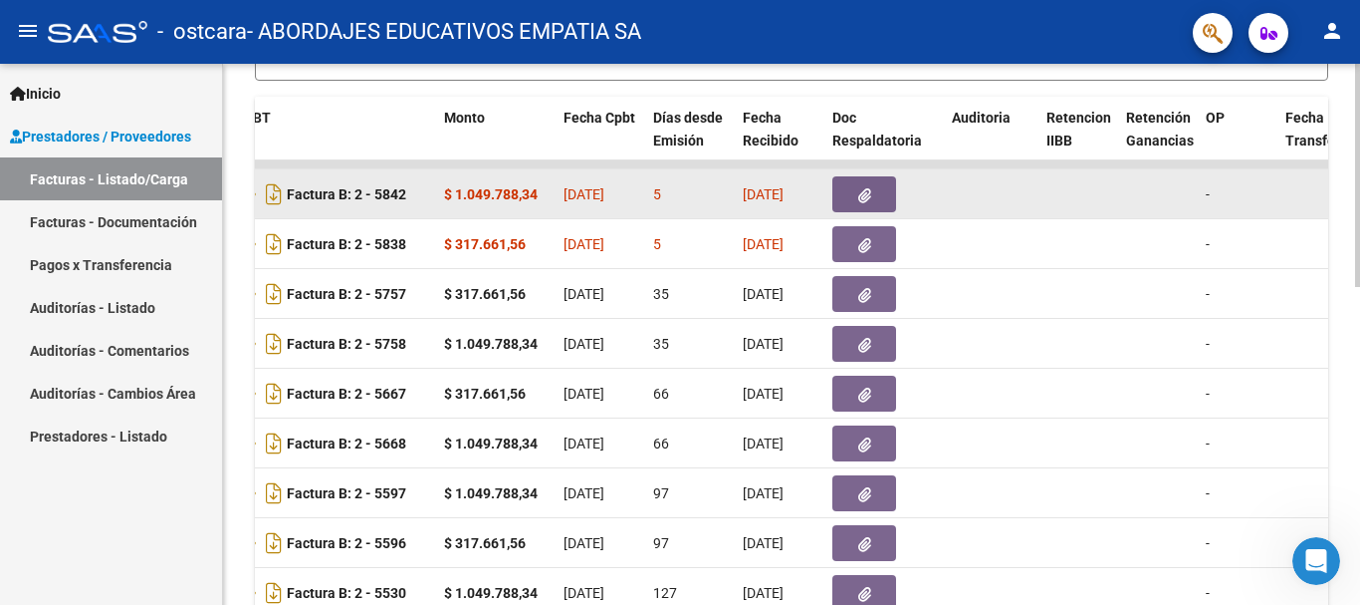
click at [1037, 178] on datatable-body-cell at bounding box center [991, 193] width 95 height 49
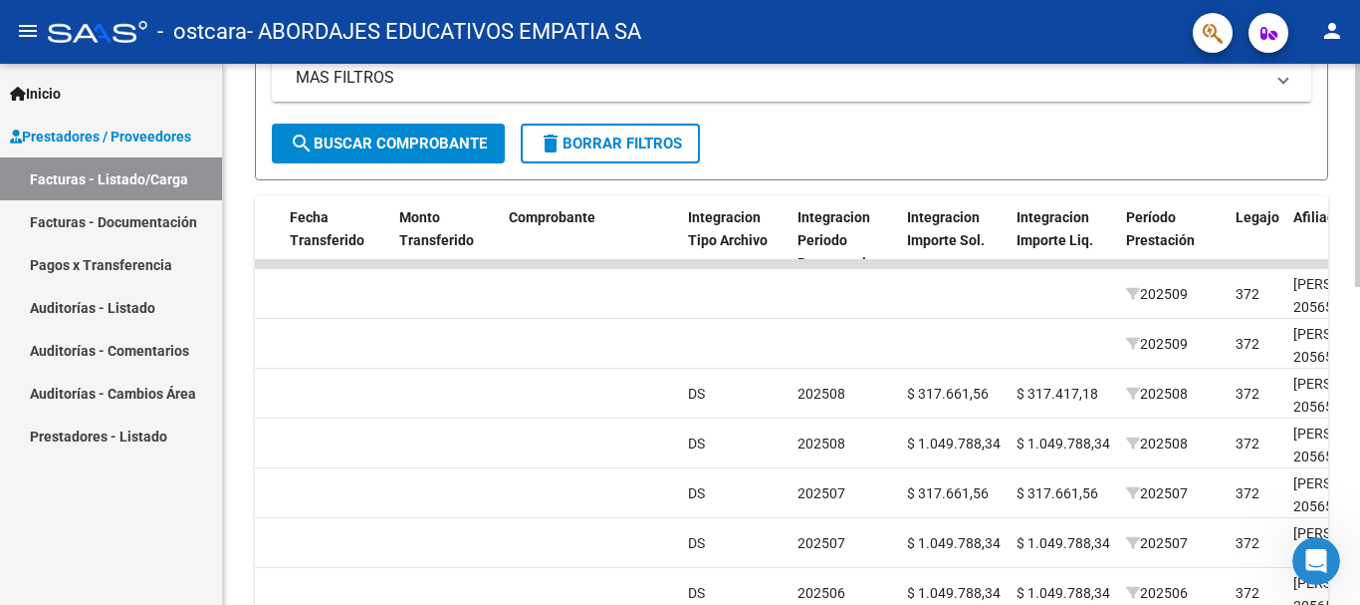
scroll to position [773, 0]
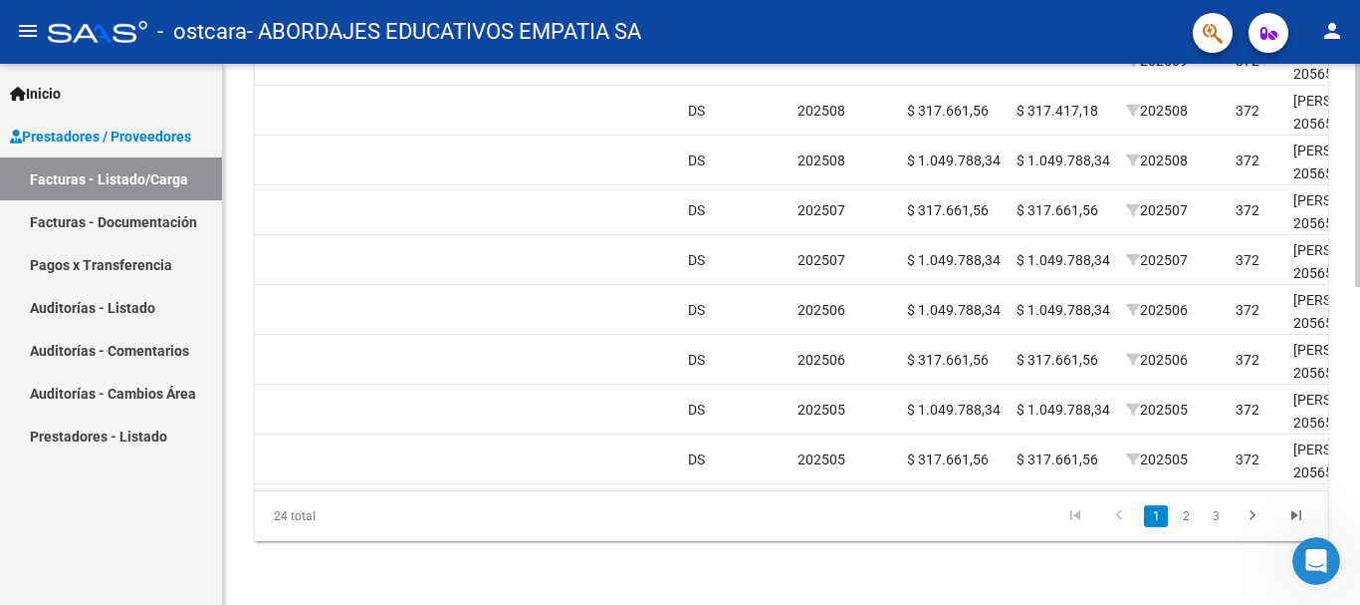
drag, startPoint x: 839, startPoint y: 474, endPoint x: 885, endPoint y: 475, distance: 46.8
click at [885, 475] on datatable-body "23848 Integración ABORDAJES EDUCATIVOS EMPATIA SA 30715874136 Factura B: 2 - 58…" at bounding box center [792, 233] width 1074 height 513
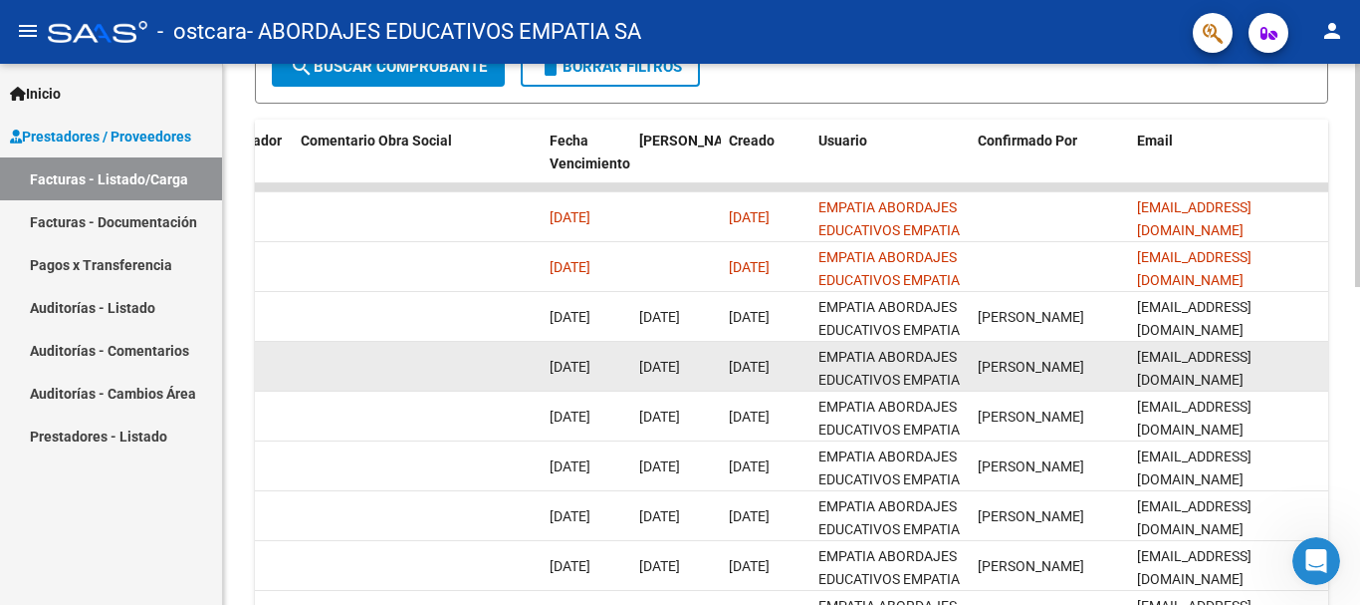
scroll to position [574, 0]
